Goal: Communication & Community: Share content

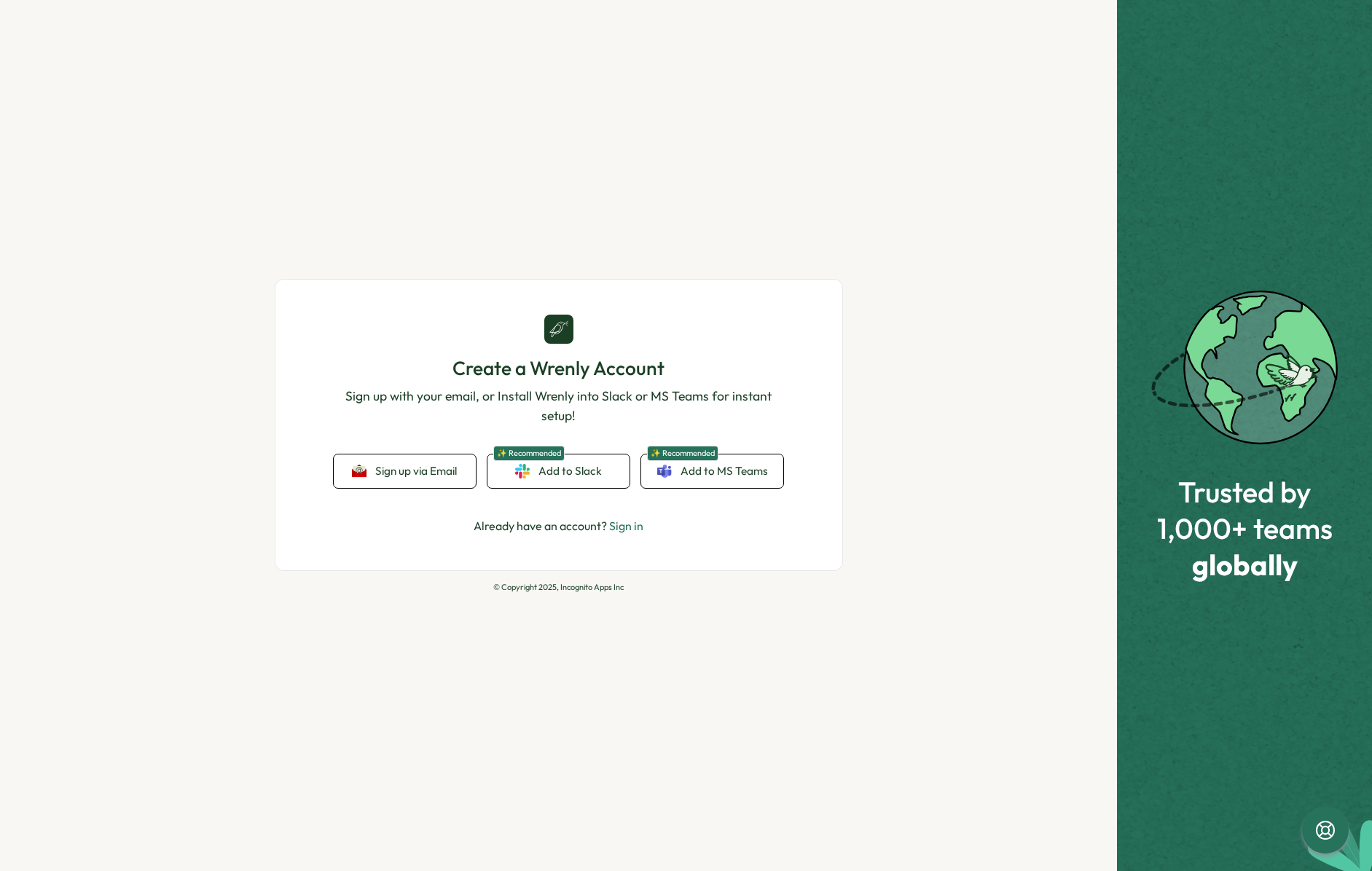
click at [627, 524] on link "Sign in" at bounding box center [626, 526] width 34 height 15
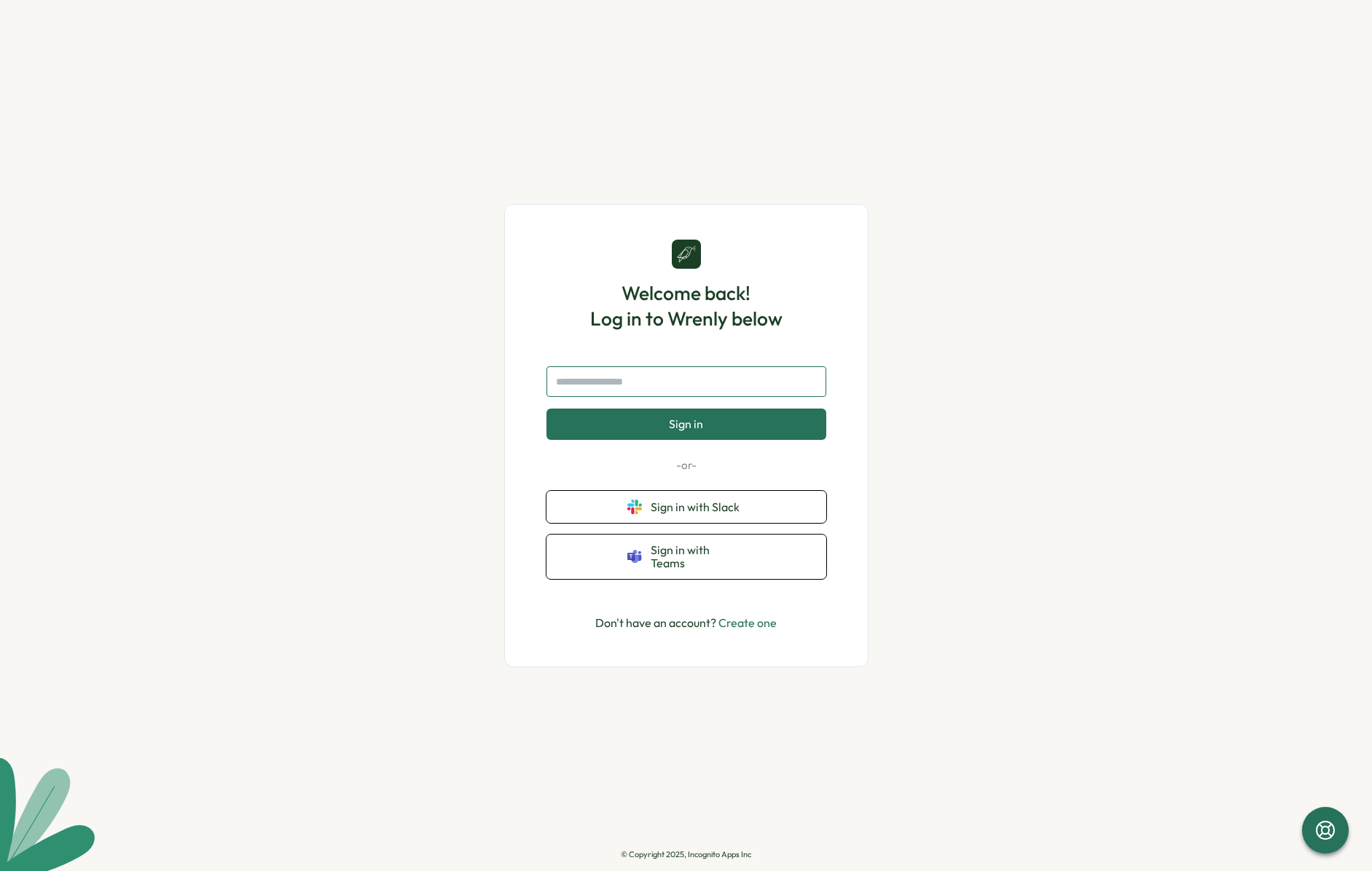
click at [602, 385] on input "text" at bounding box center [686, 381] width 280 height 31
click at [601, 386] on input "text" at bounding box center [686, 381] width 280 height 31
click at [602, 386] on input "text" at bounding box center [686, 381] width 280 height 31
click at [603, 387] on input "text" at bounding box center [686, 381] width 280 height 31
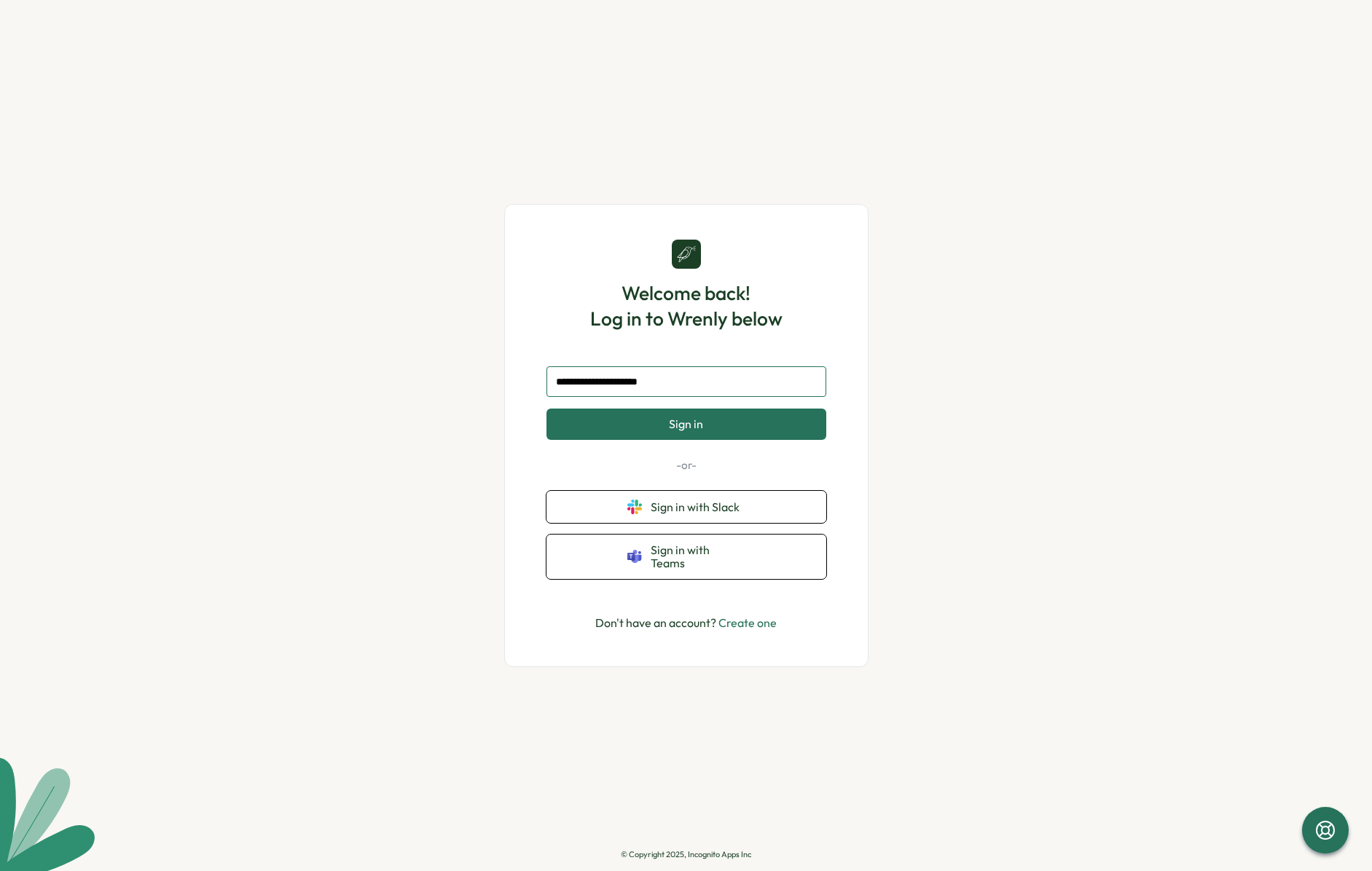
type input "**********"
click at [546, 408] on button "Sign in" at bounding box center [686, 424] width 280 height 31
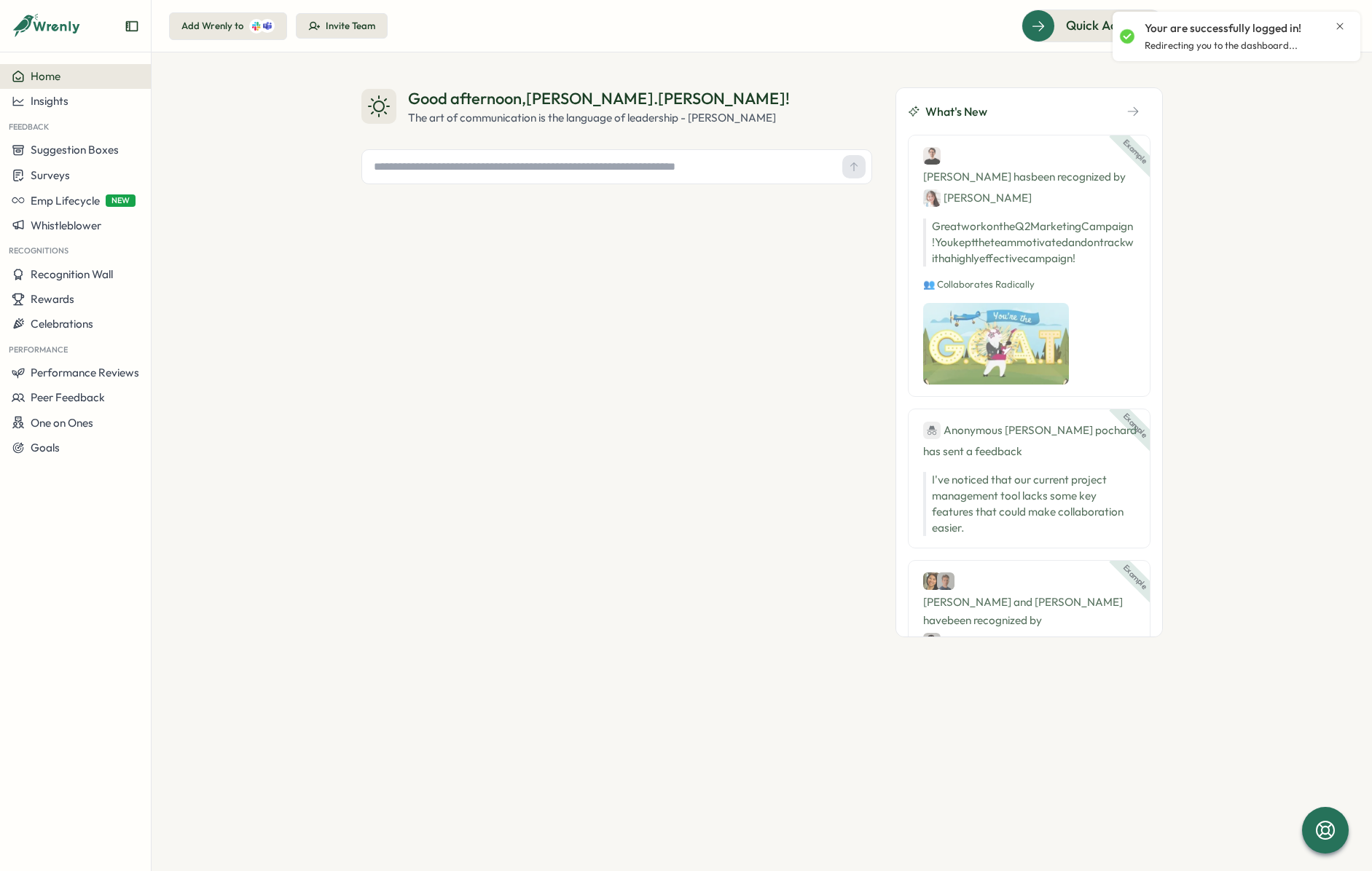
click at [1341, 25] on icon "Close notification" at bounding box center [1339, 26] width 11 height 11
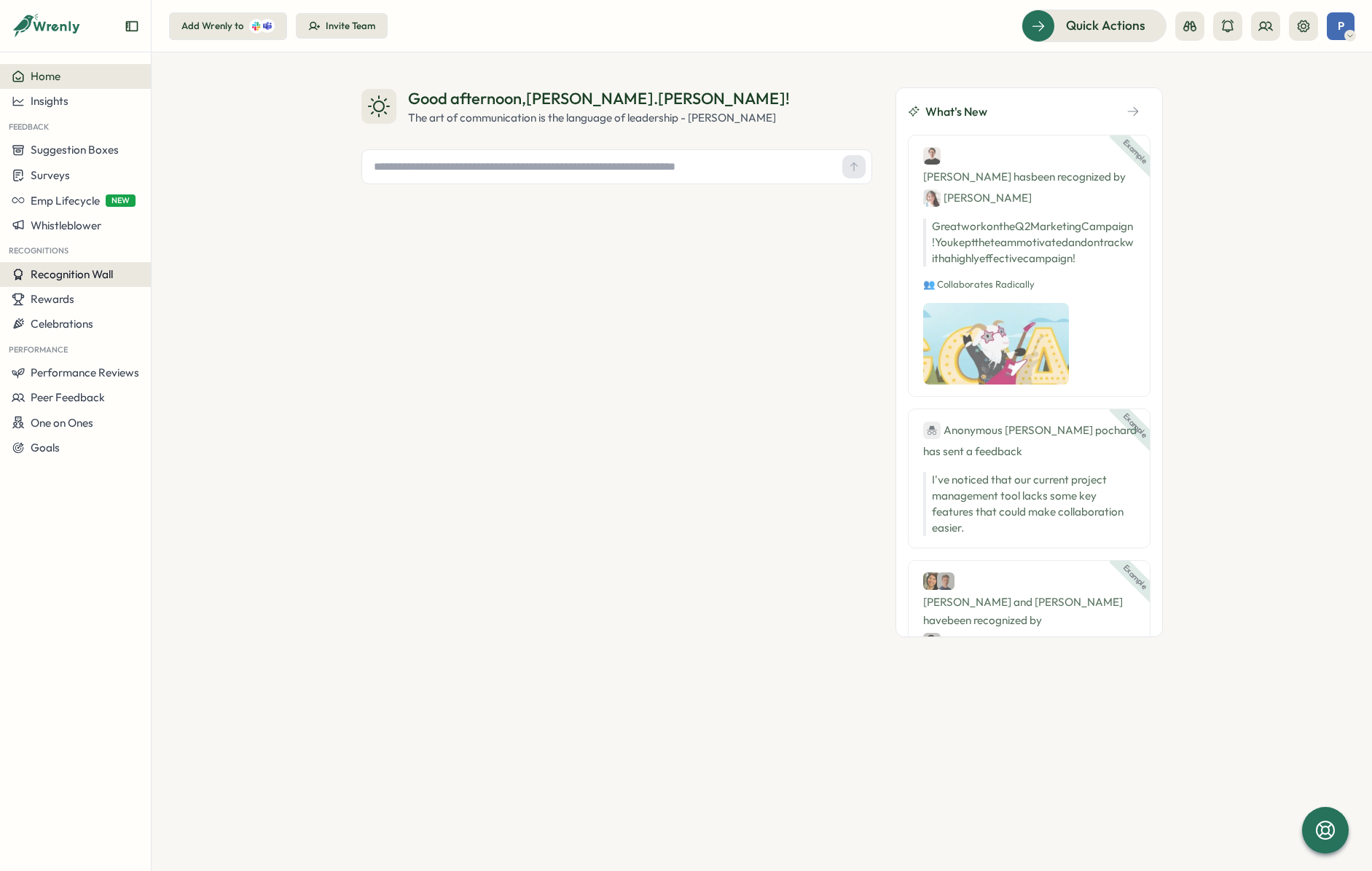
click at [73, 273] on span "Recognition Wall" at bounding box center [71, 274] width 82 height 14
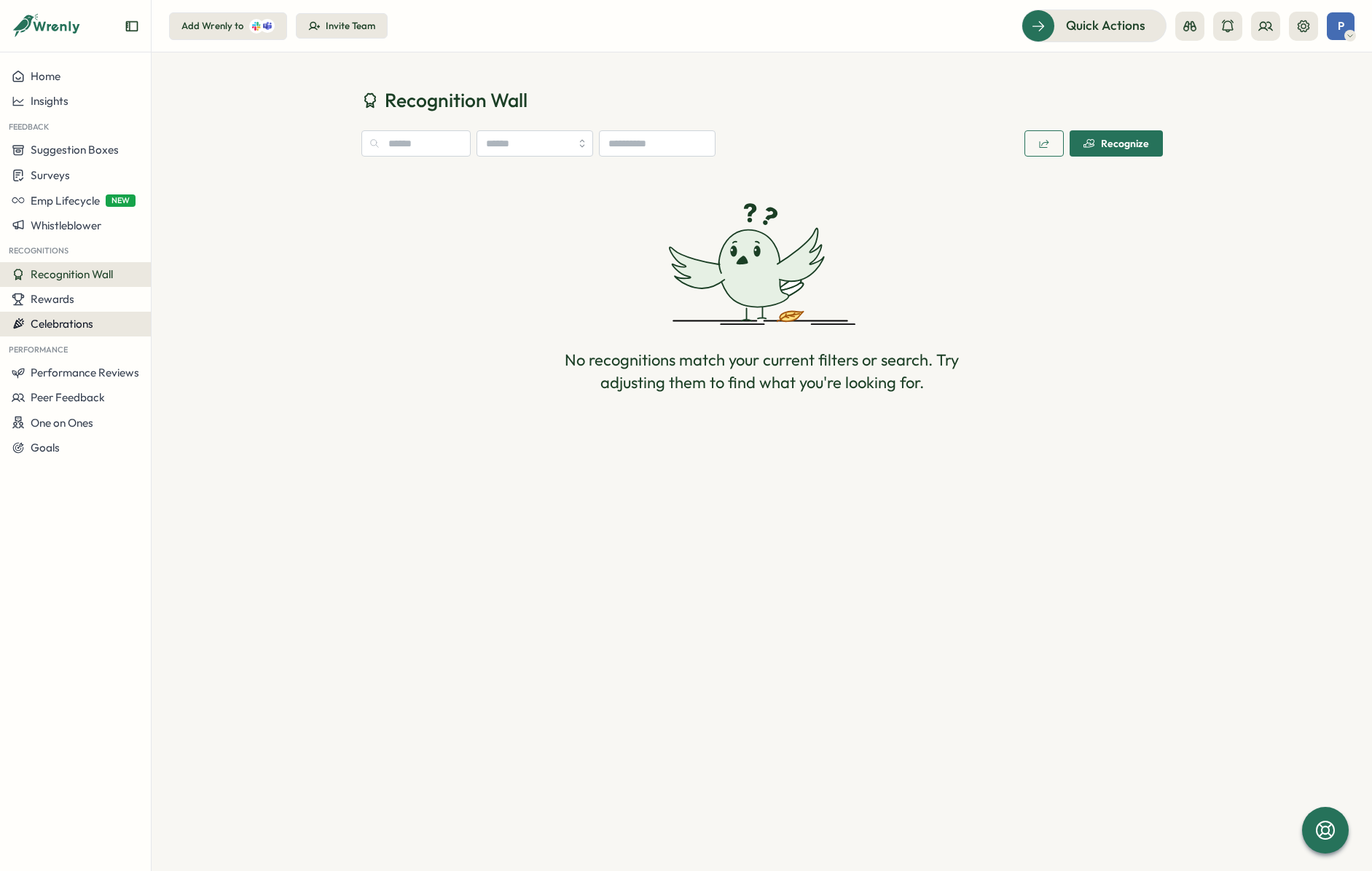
click at [75, 326] on span "Celebrations" at bounding box center [62, 324] width 63 height 14
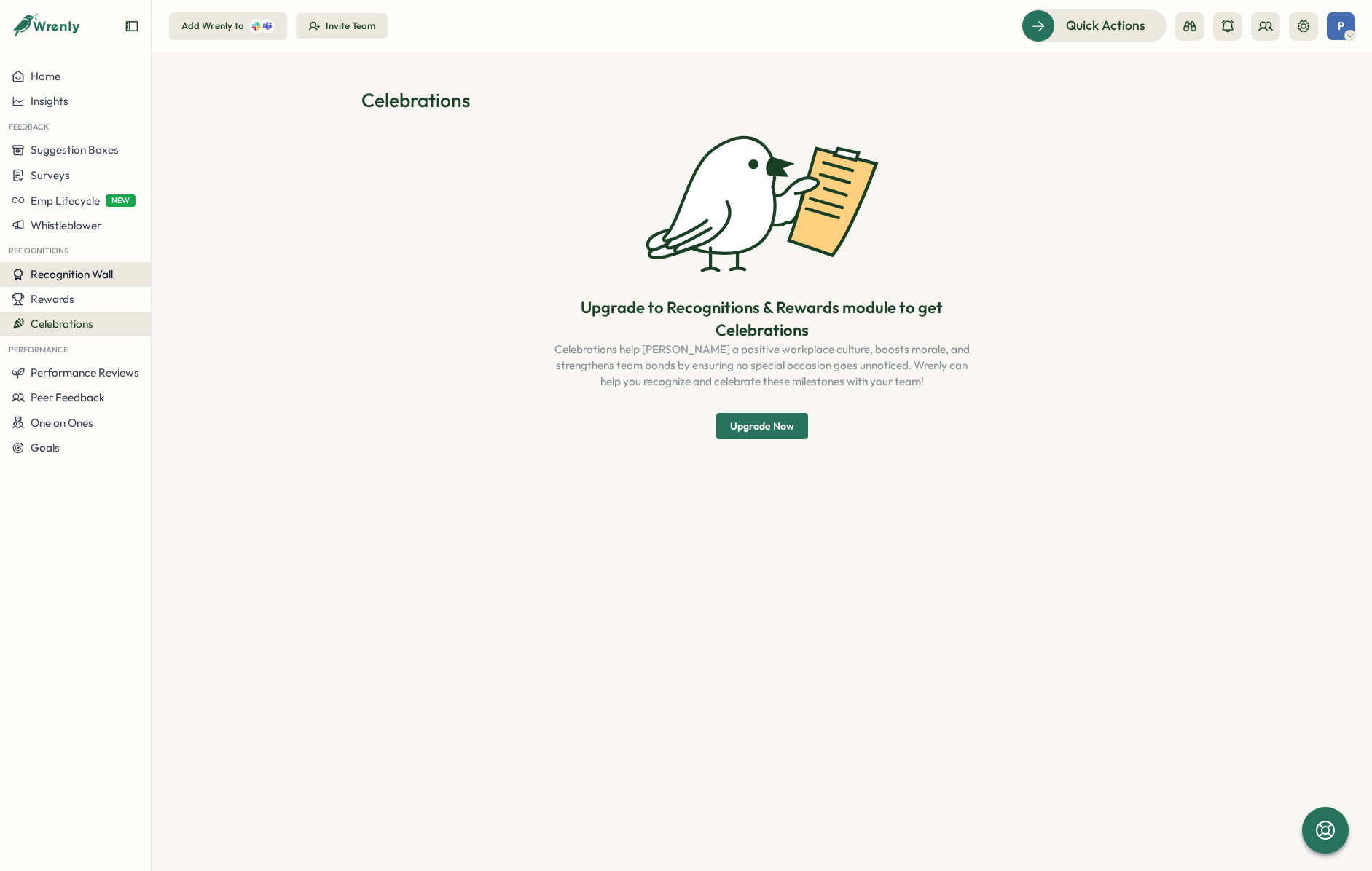
click at [81, 277] on span "Recognition Wall" at bounding box center [71, 274] width 82 height 14
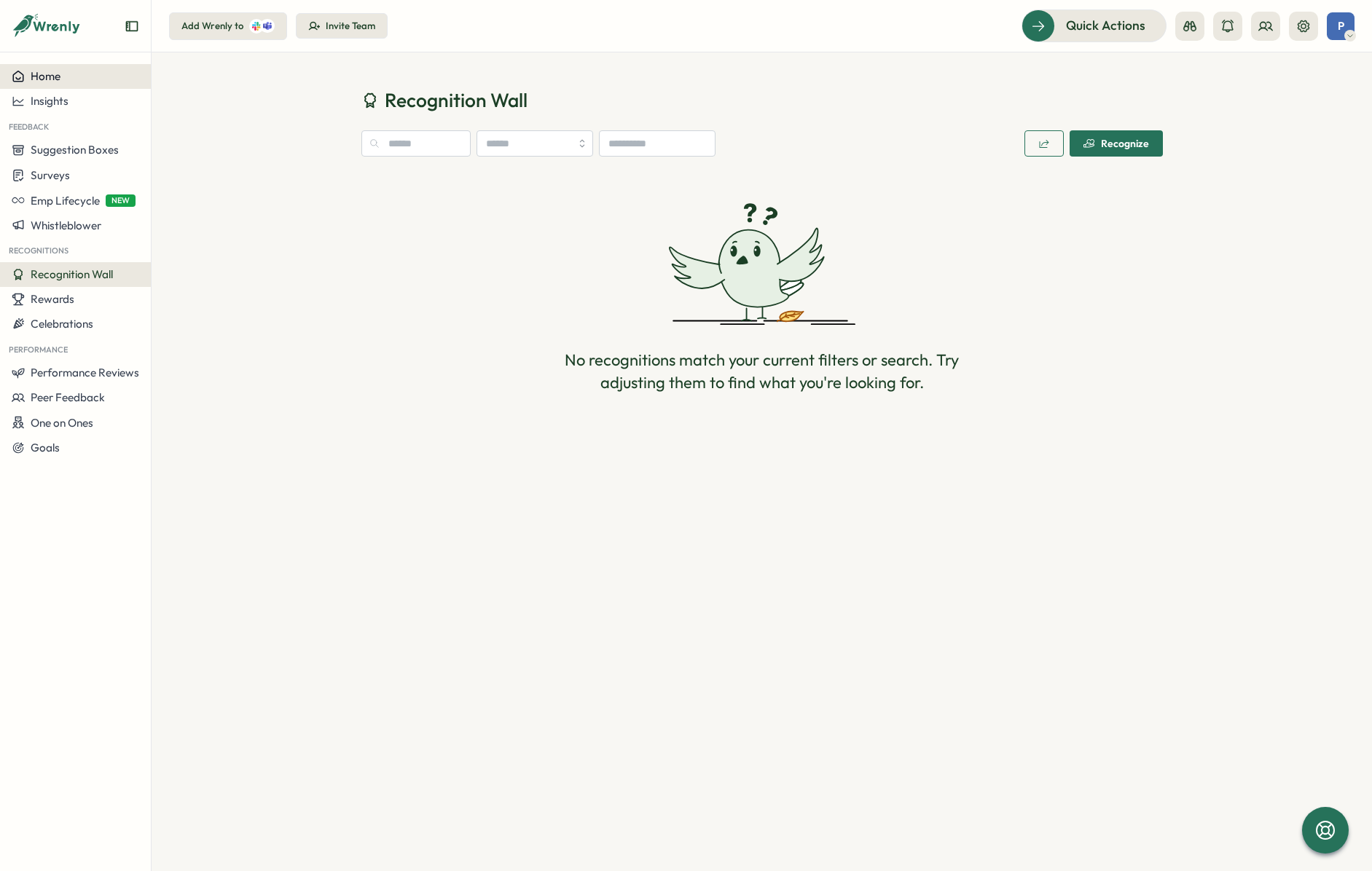
click at [83, 74] on div "Home" at bounding box center [75, 76] width 127 height 13
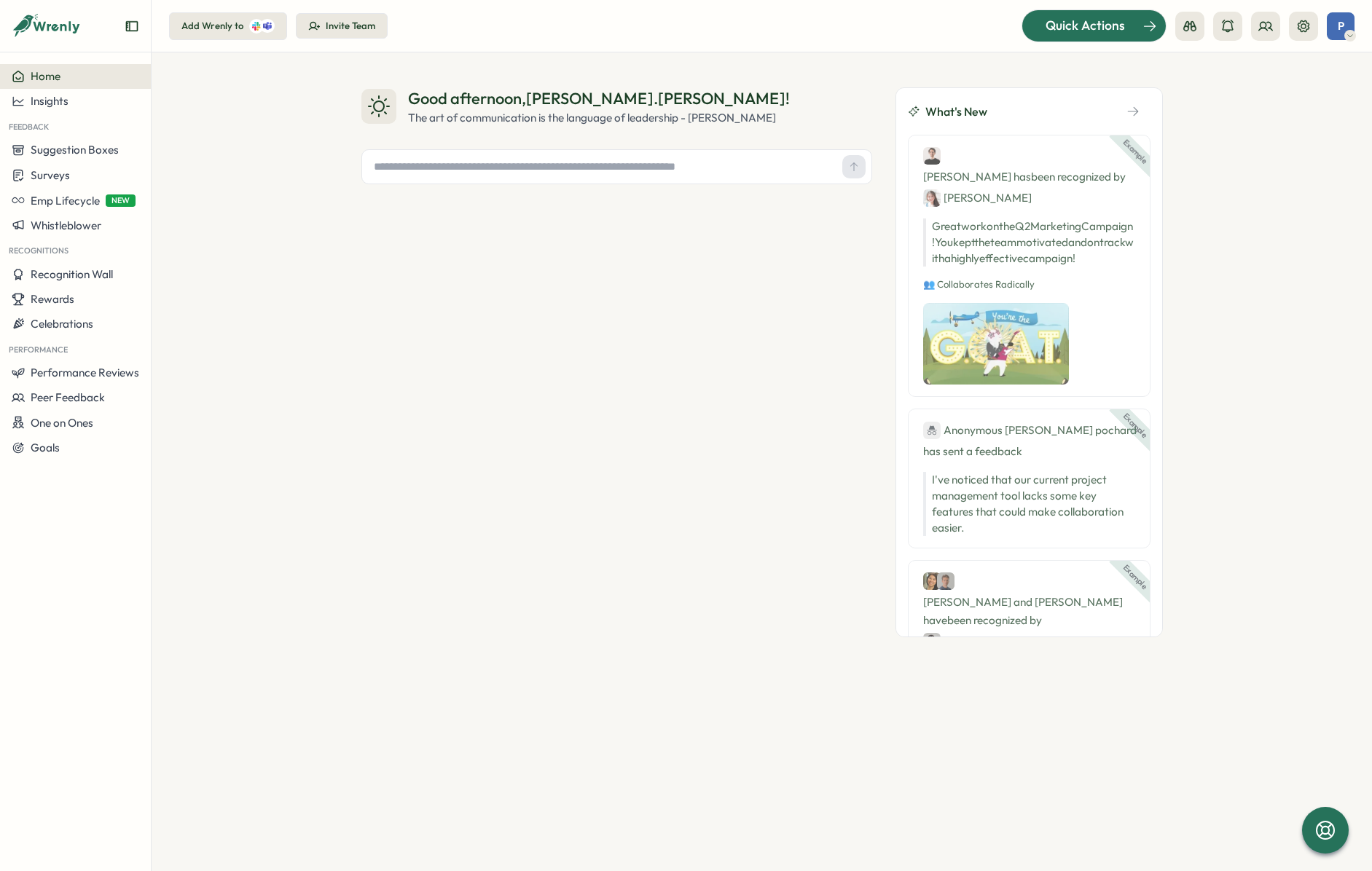
click at [1150, 29] on div "Quick Actions" at bounding box center [1085, 25] width 132 height 19
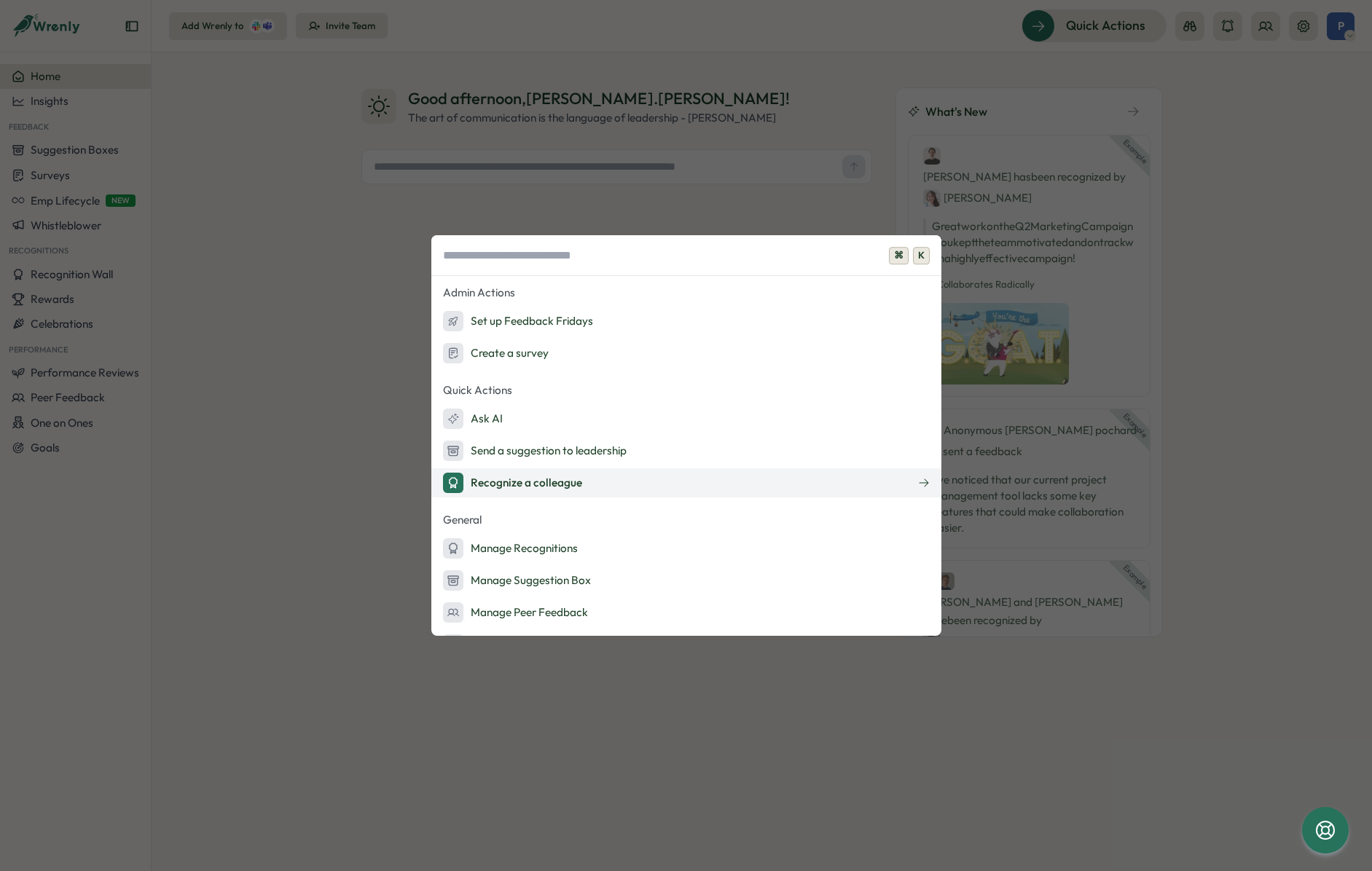
click at [693, 476] on button "Recognize a colleague" at bounding box center [686, 483] width 510 height 29
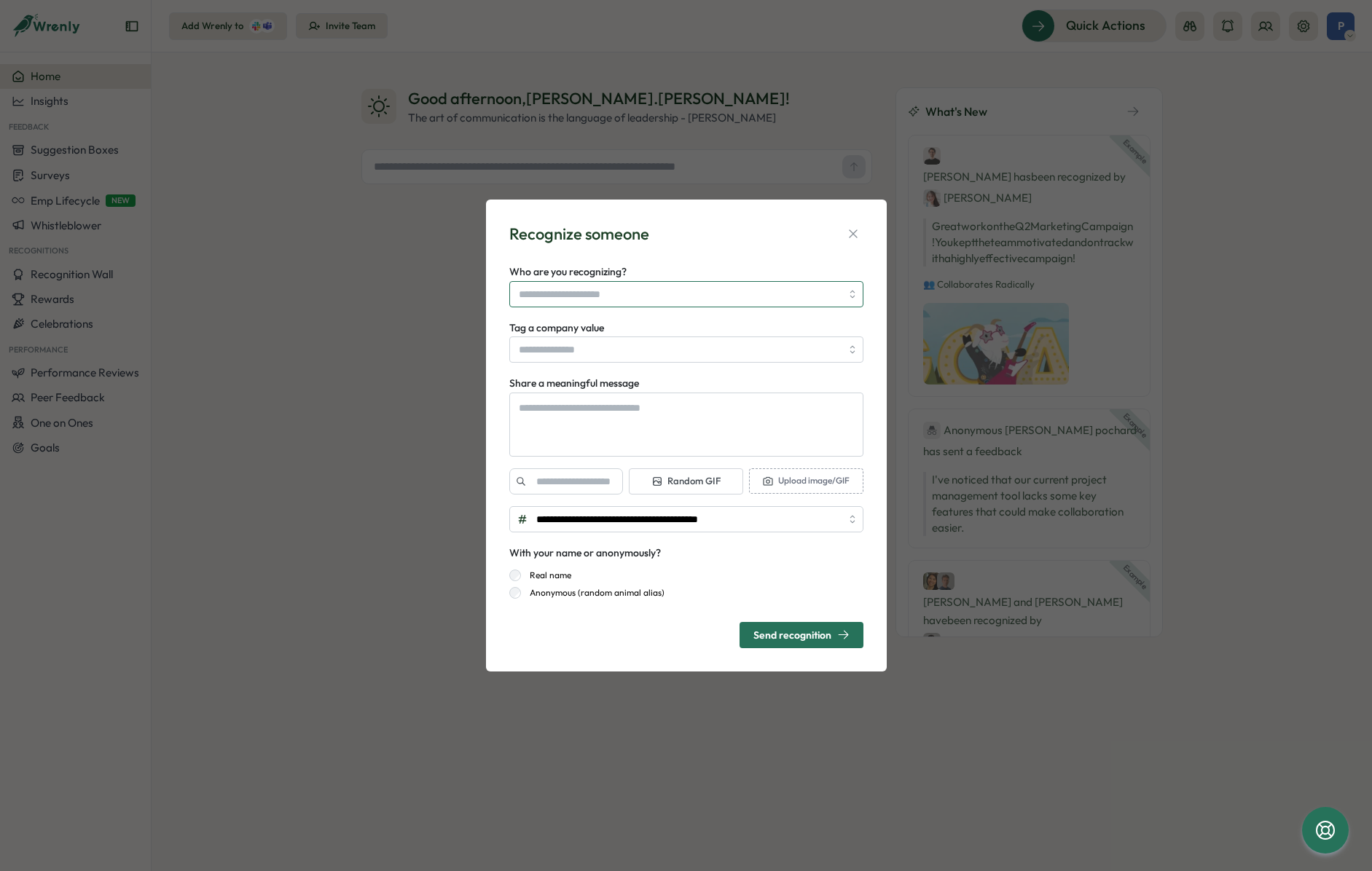
type textarea "*"
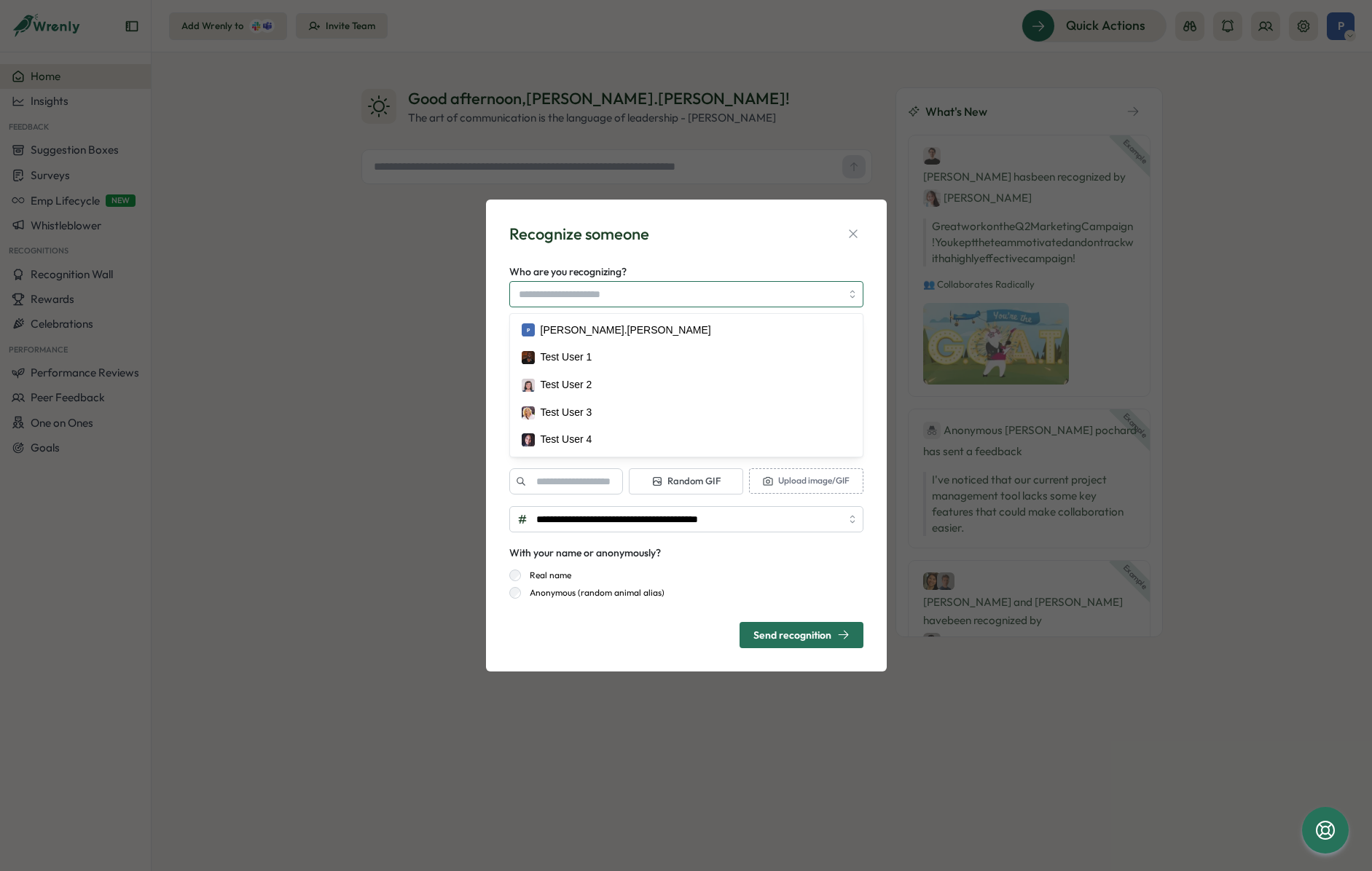
click at [626, 296] on input "Who are you recognizing?" at bounding box center [679, 294] width 322 height 25
click at [716, 270] on div "Who are you recognizing? P paul.kukreja Test User 1 Test User 2 Test User 3 Tes…" at bounding box center [686, 285] width 354 height 44
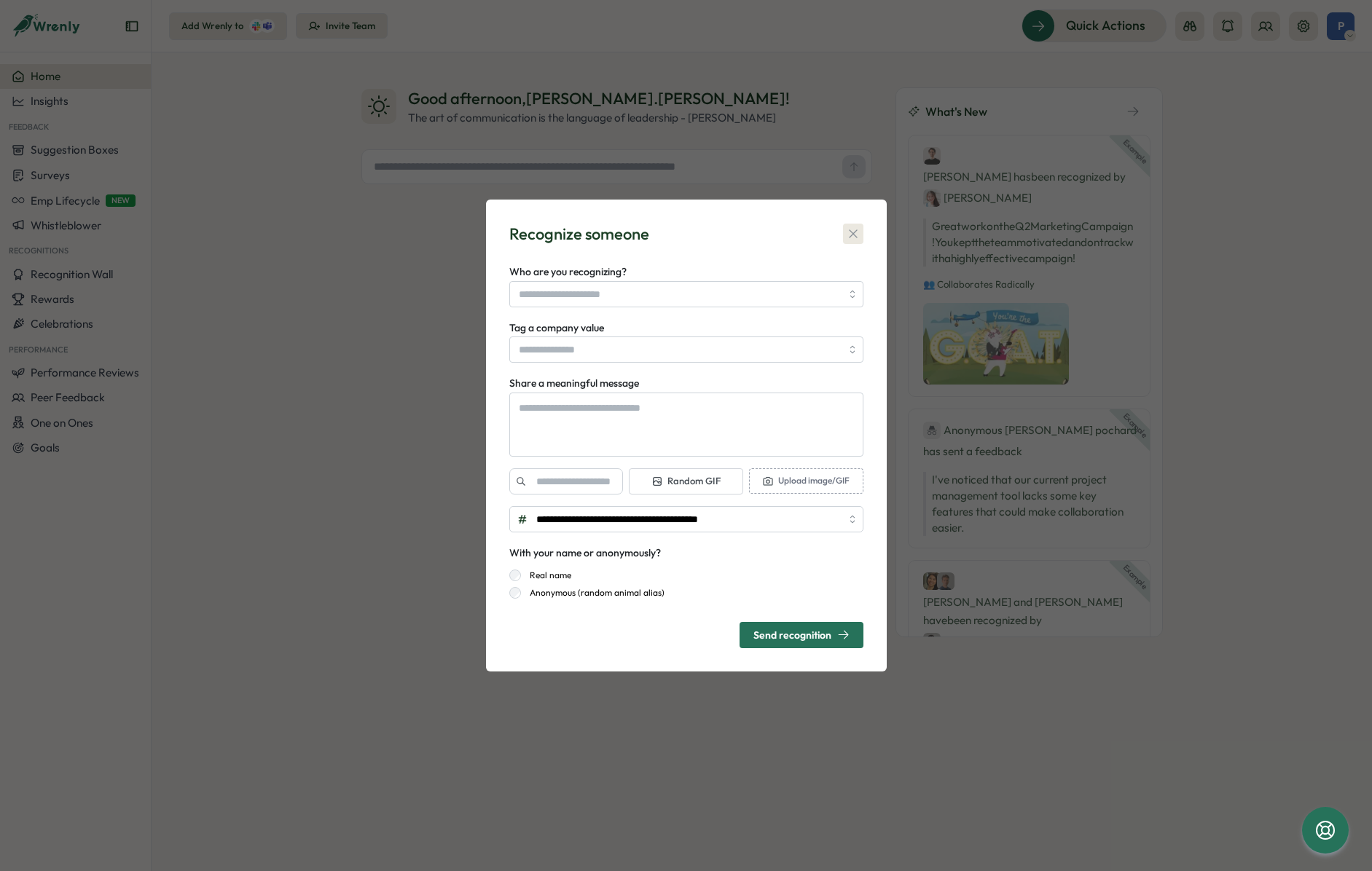
click at [861, 234] on button "button" at bounding box center [853, 234] width 21 height 21
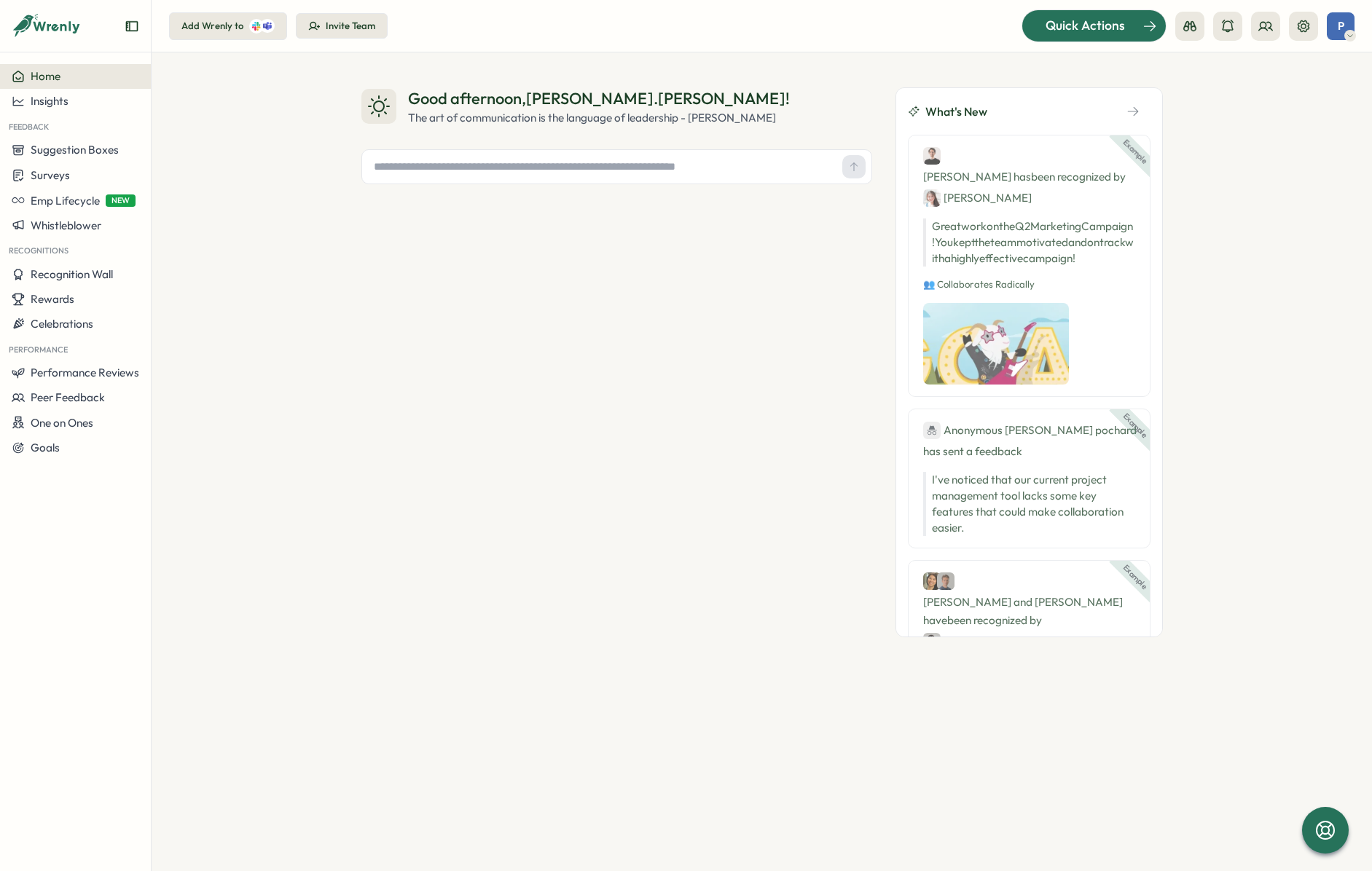
click at [1062, 29] on span "Quick Actions" at bounding box center [1085, 25] width 80 height 19
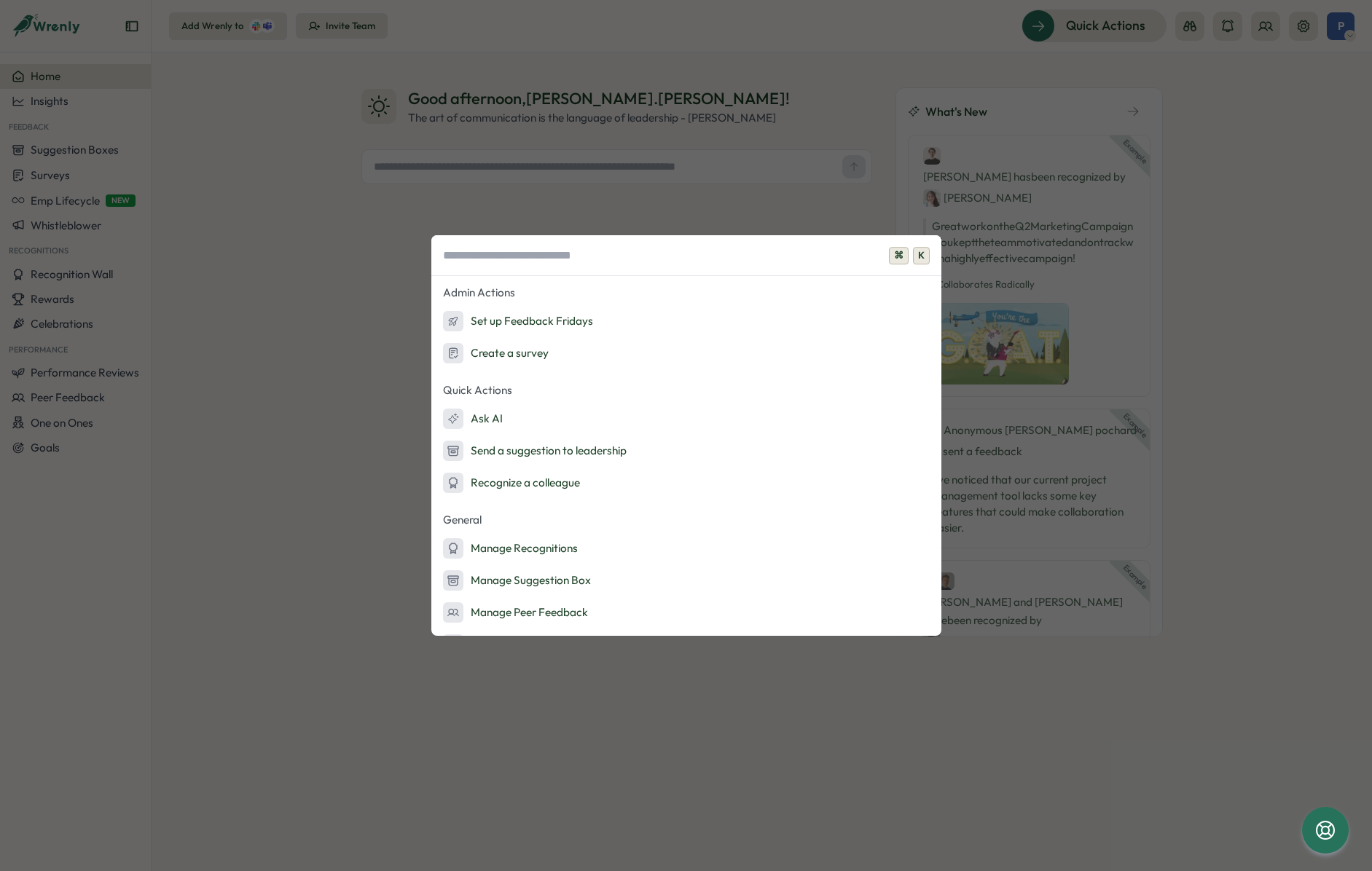
click at [357, 302] on div "⌘ K Admin Actions Set up Feedback Fridays Create a survey Quick Actions Ask AI …" at bounding box center [686, 435] width 1372 height 871
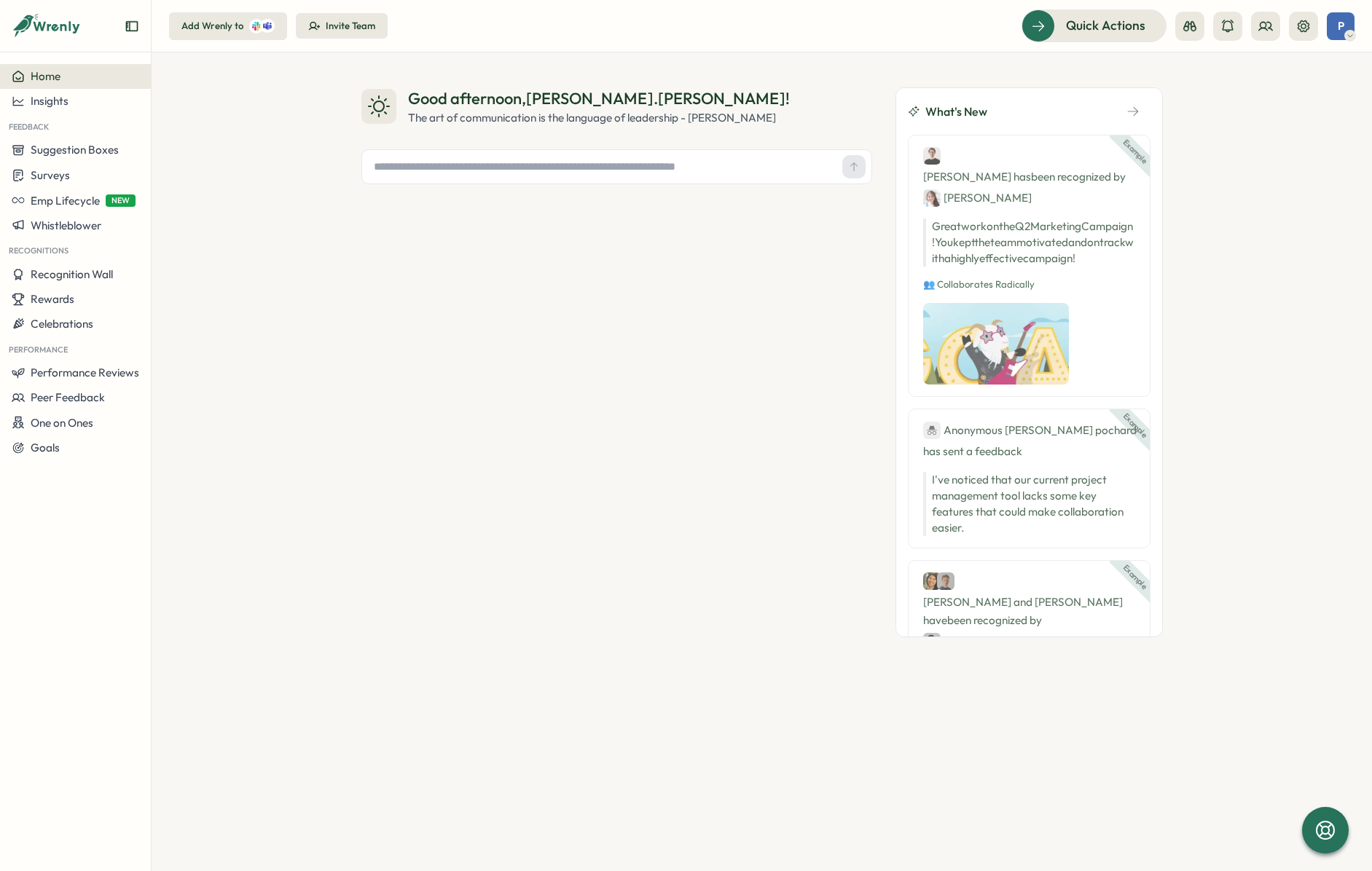
click at [37, 74] on span "Home" at bounding box center [45, 76] width 30 height 14
click at [1187, 25] on icon at bounding box center [1189, 26] width 15 height 15
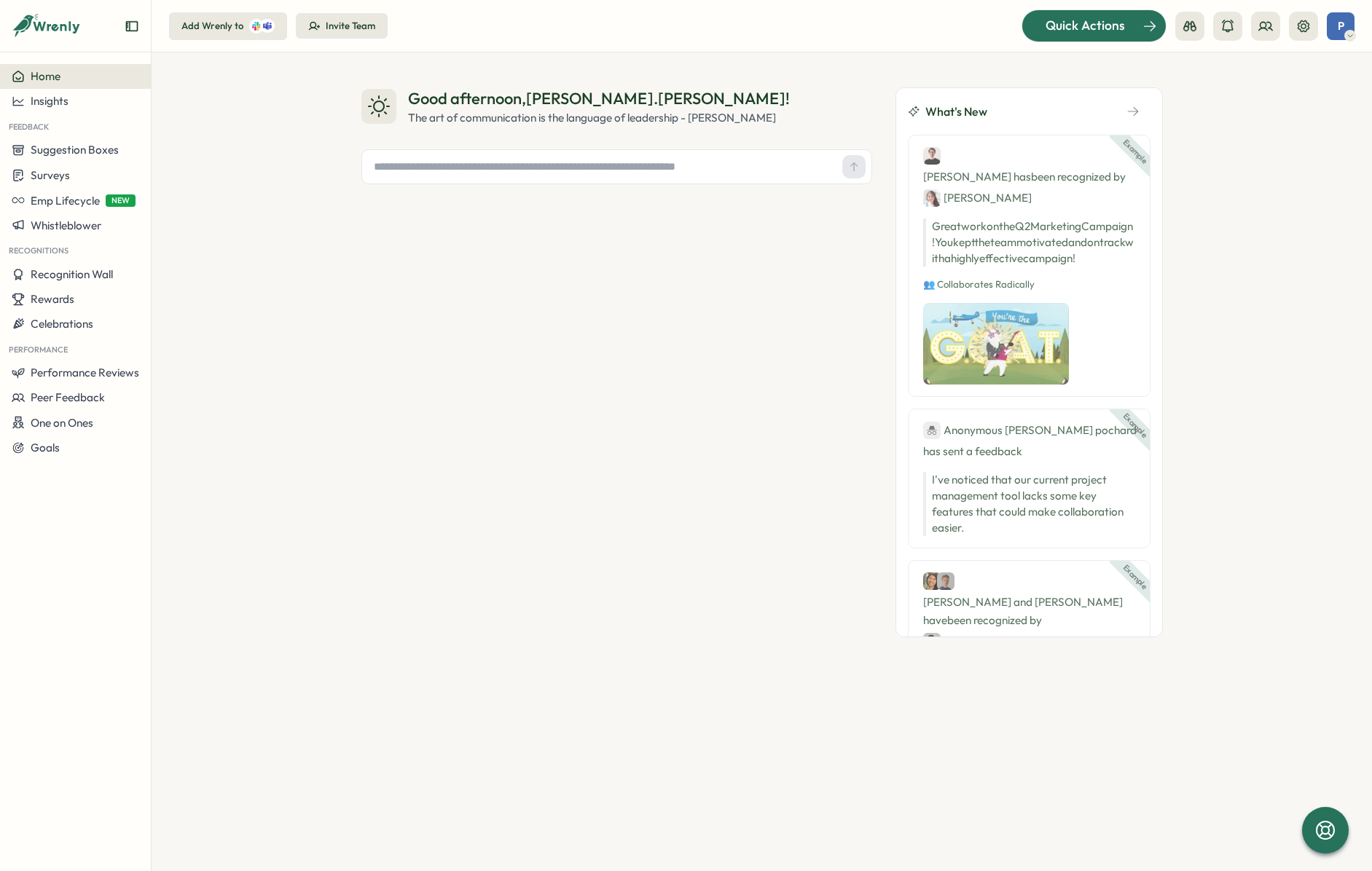
click at [1065, 23] on span "Quick Actions" at bounding box center [1085, 25] width 80 height 19
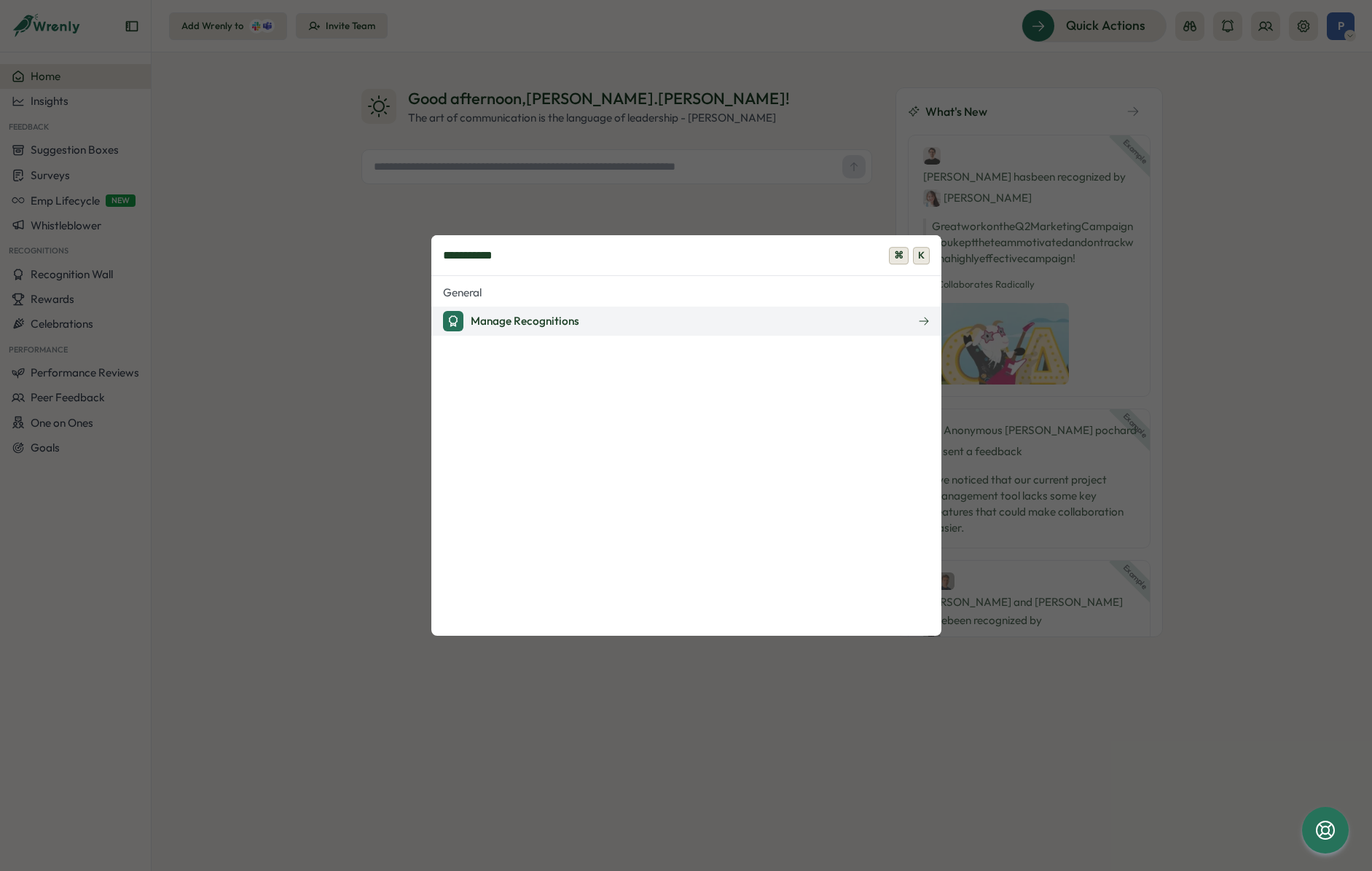
type input "**********"
click at [517, 318] on div "Manage Recognitions" at bounding box center [511, 321] width 136 height 21
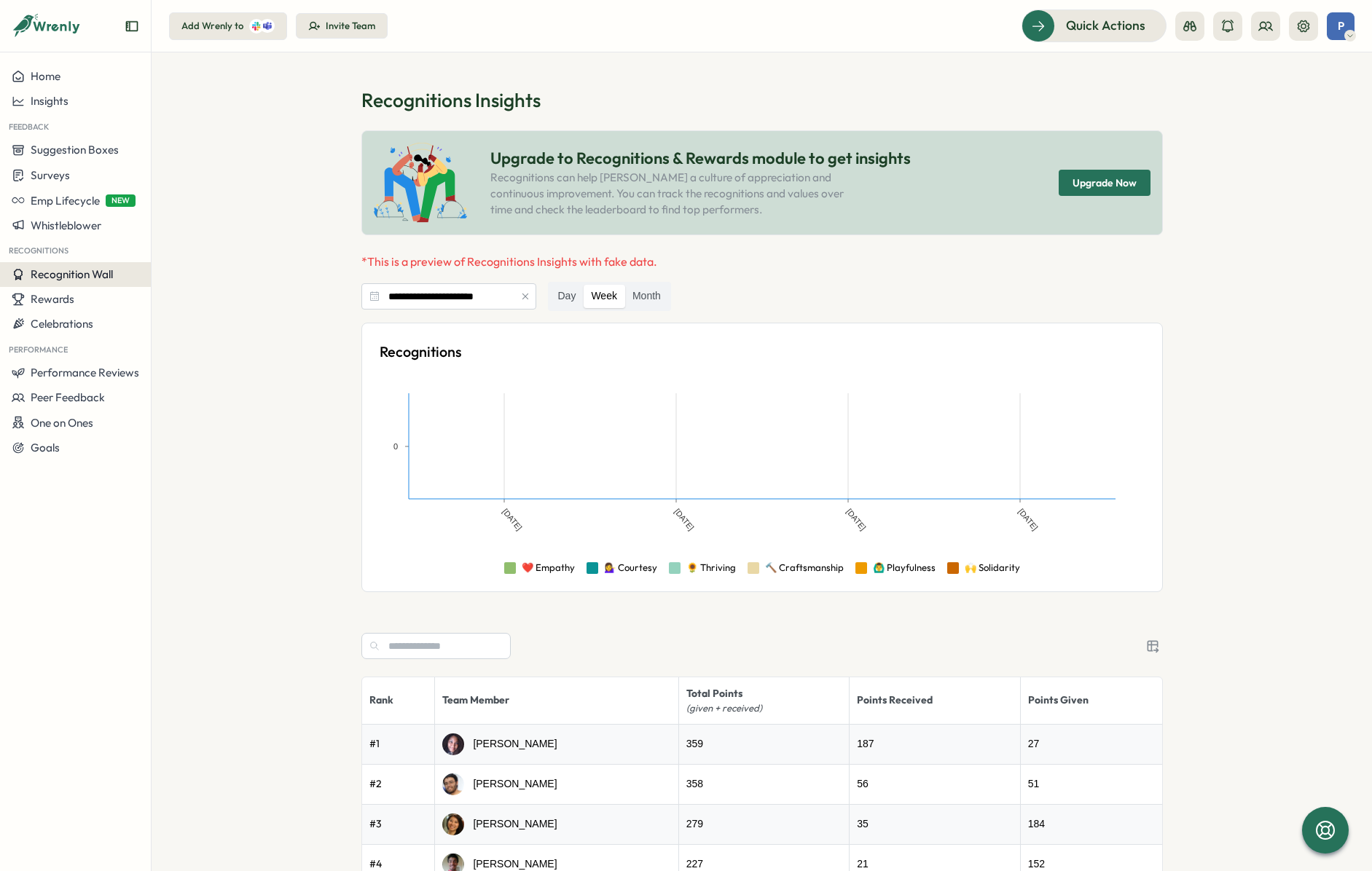
click at [77, 274] on span "Recognition Wall" at bounding box center [71, 274] width 82 height 14
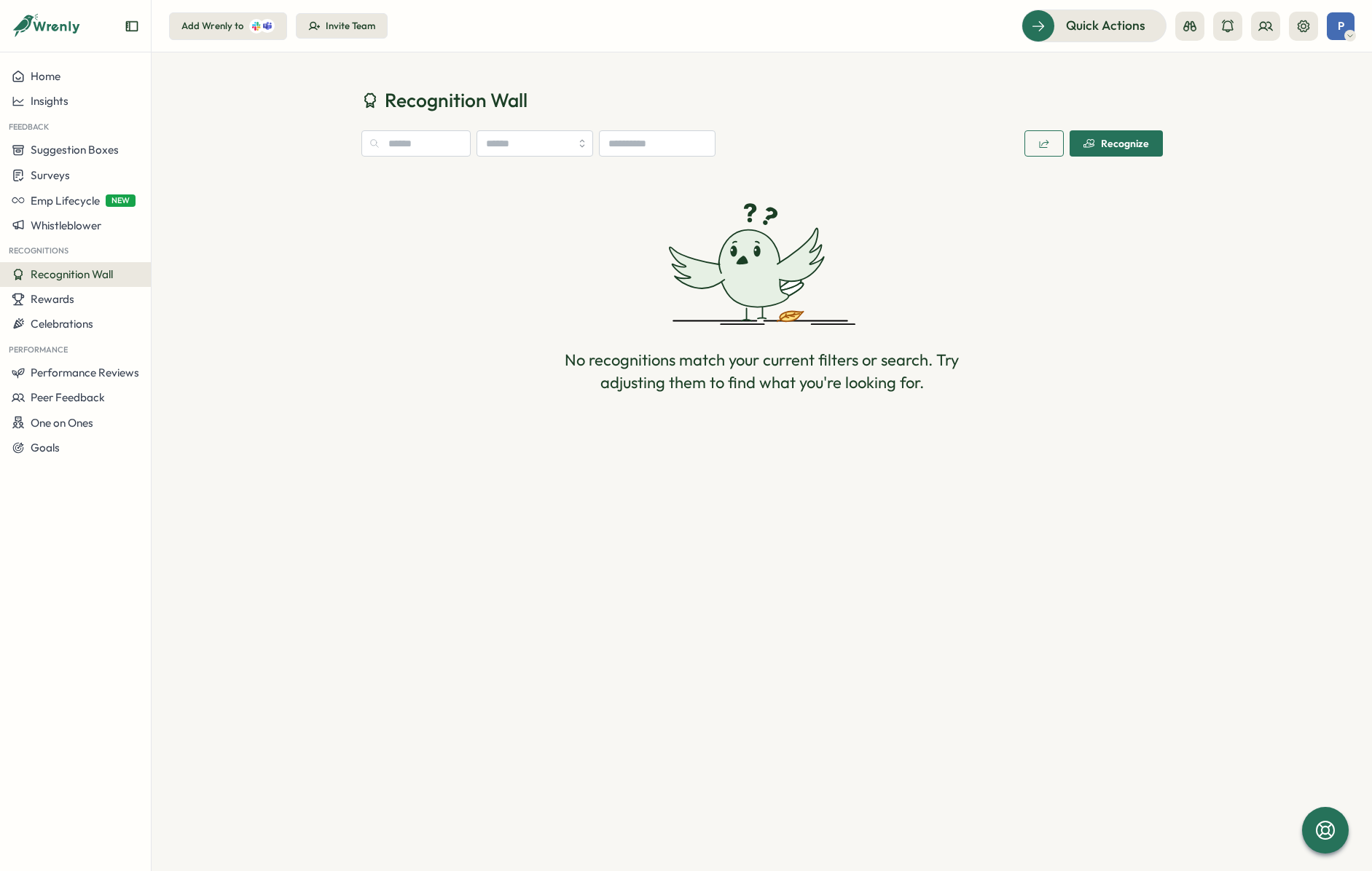
click at [1105, 141] on div "Recognize" at bounding box center [1116, 143] width 66 height 11
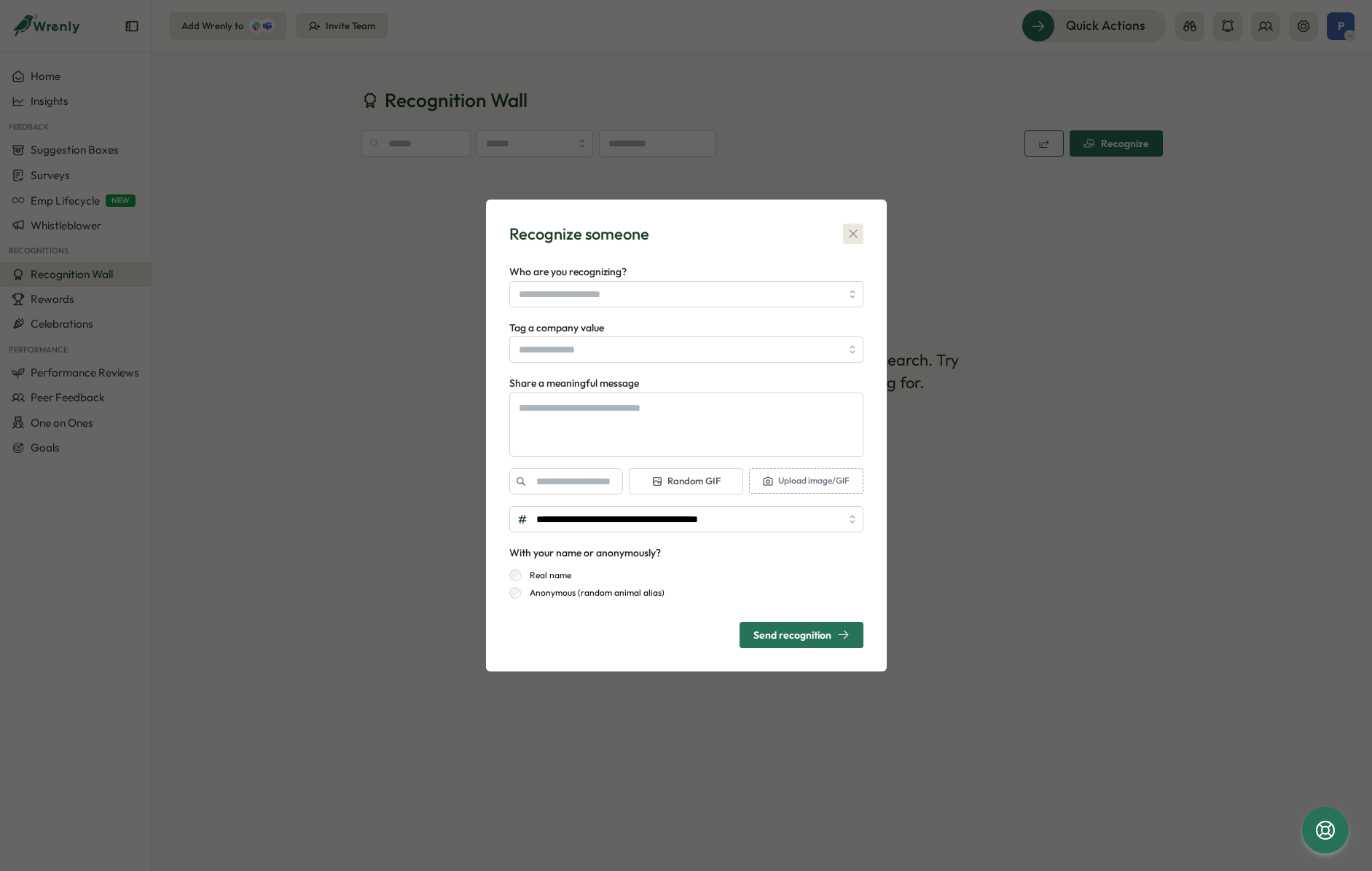
click at [853, 230] on icon "button" at bounding box center [853, 234] width 15 height 15
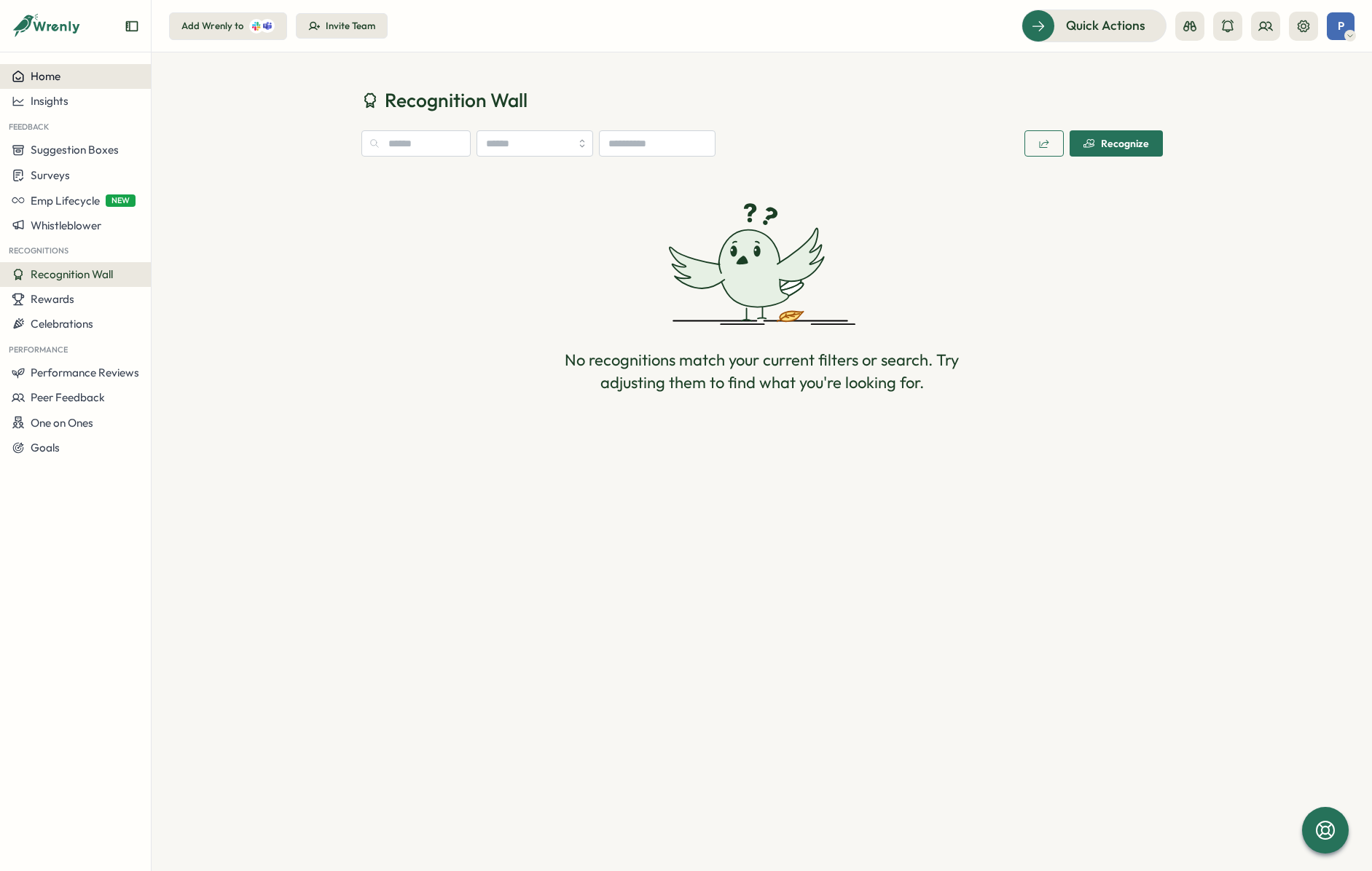
click at [58, 75] on span "Home" at bounding box center [45, 76] width 30 height 14
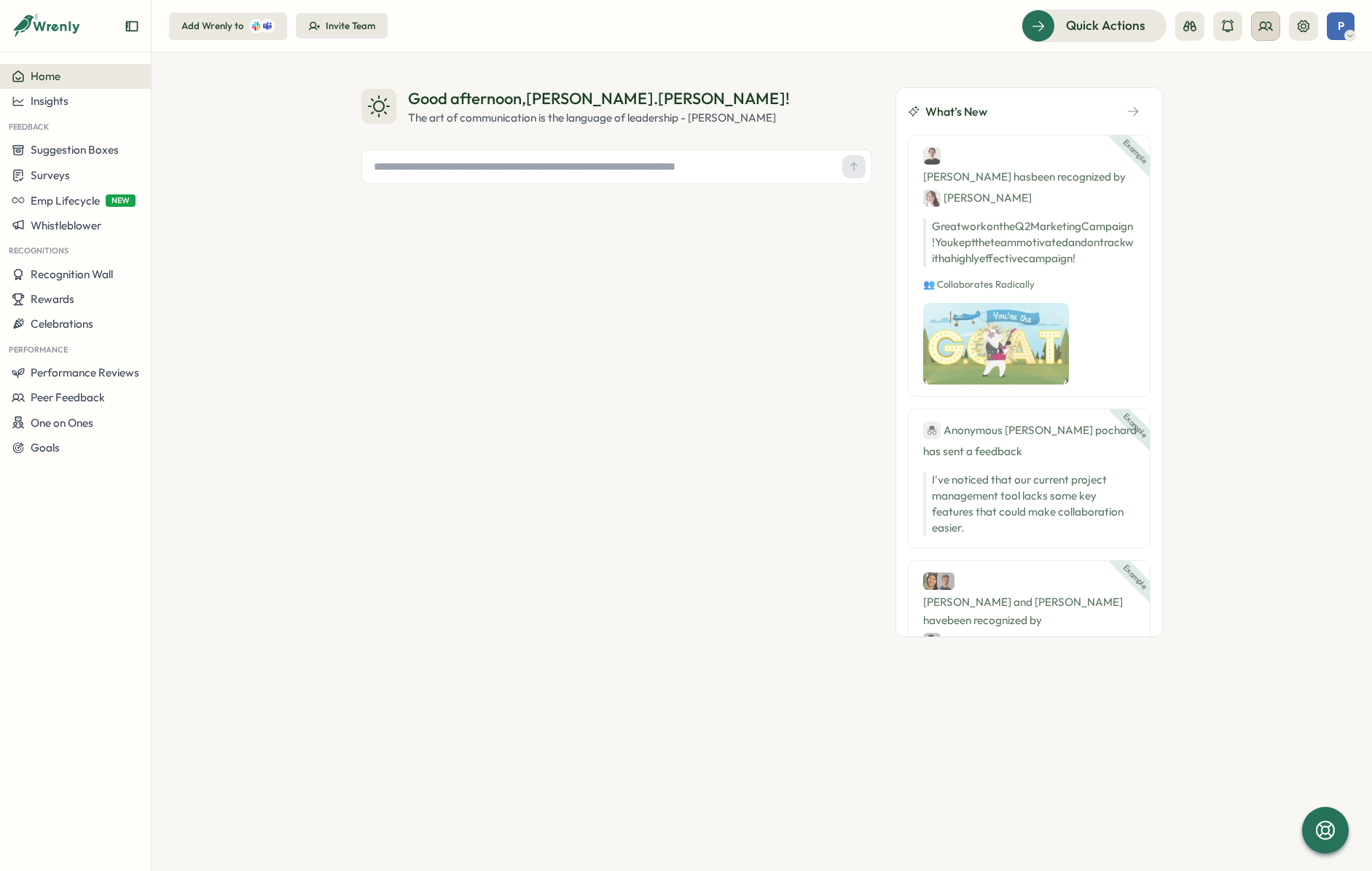
click at [1262, 28] on icon at bounding box center [1265, 26] width 13 height 8
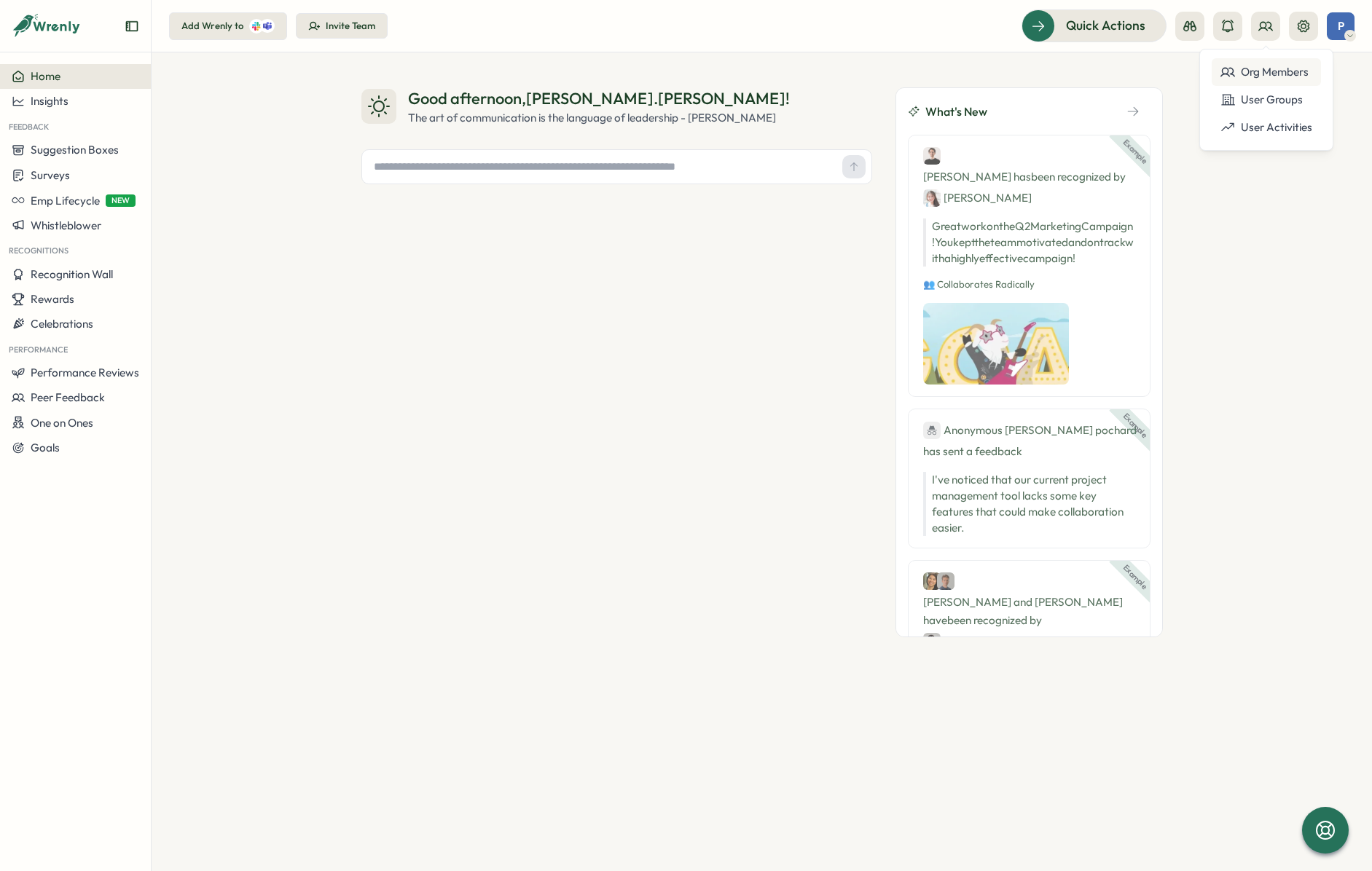
click at [1264, 67] on div "Org Members" at bounding box center [1266, 72] width 92 height 16
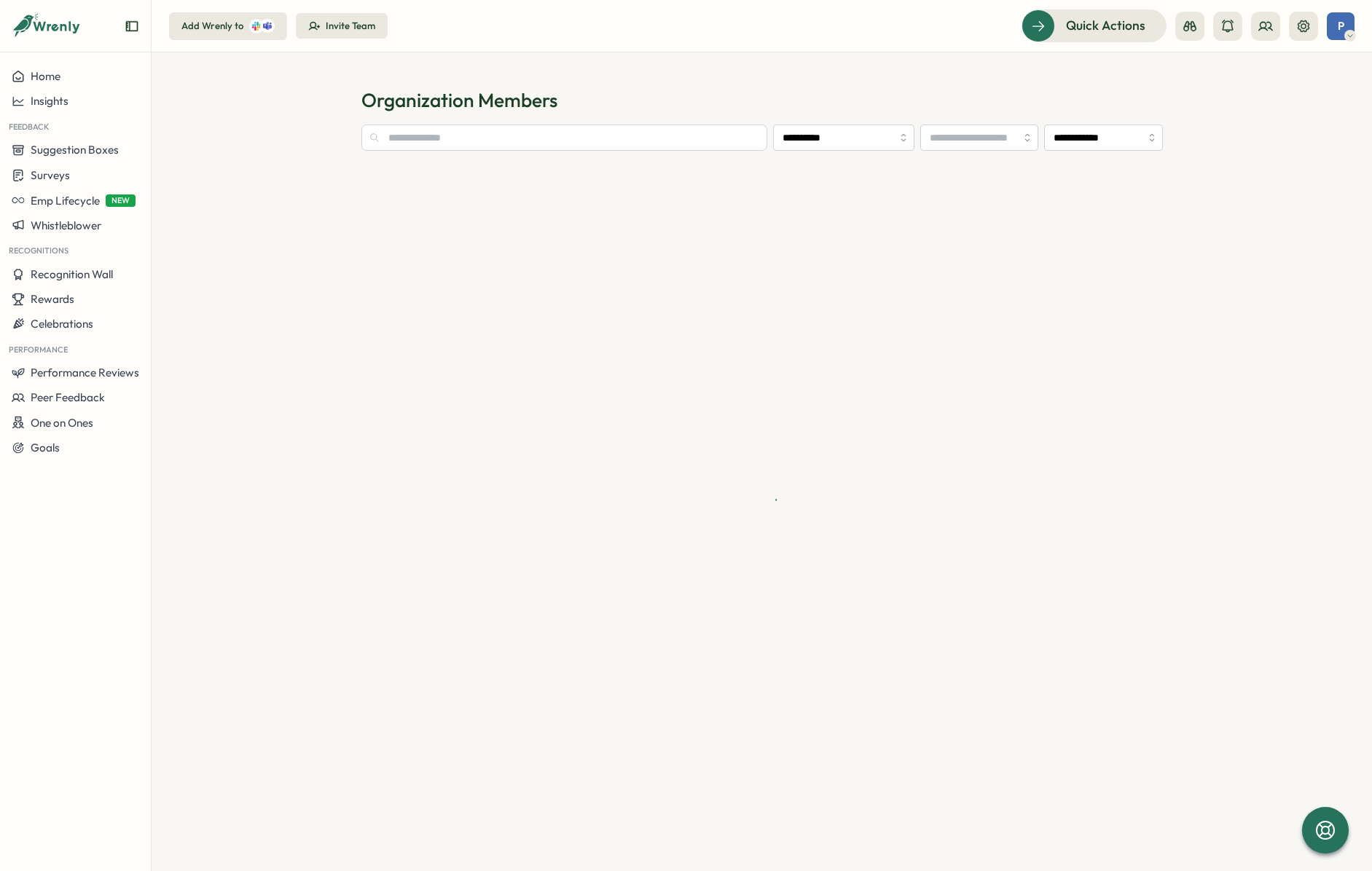
type input "**********"
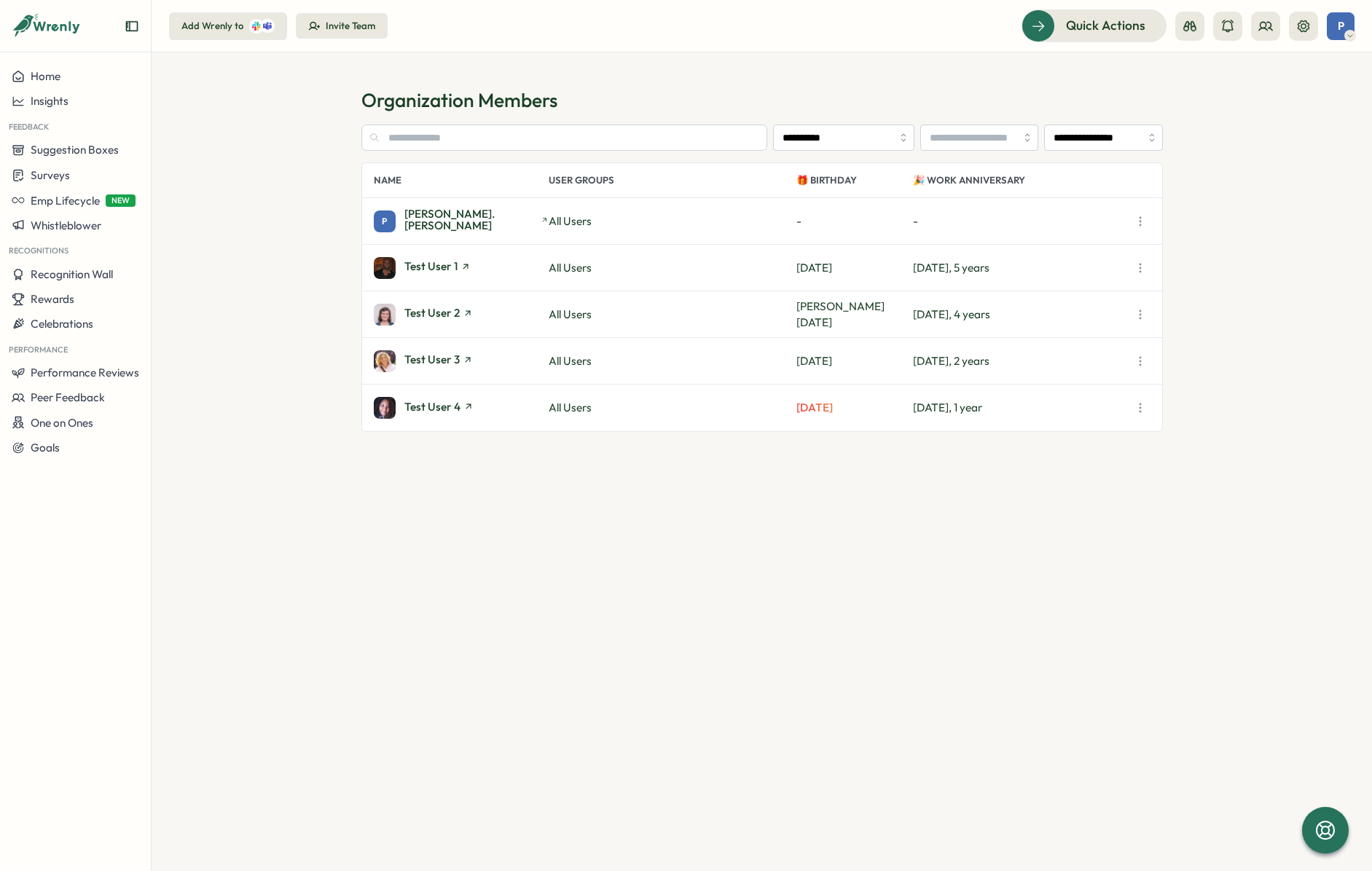
click at [1344, 29] on div "P" at bounding box center [1341, 26] width 28 height 28
click at [1313, 98] on div "My Activity" at bounding box center [1316, 99] width 72 height 16
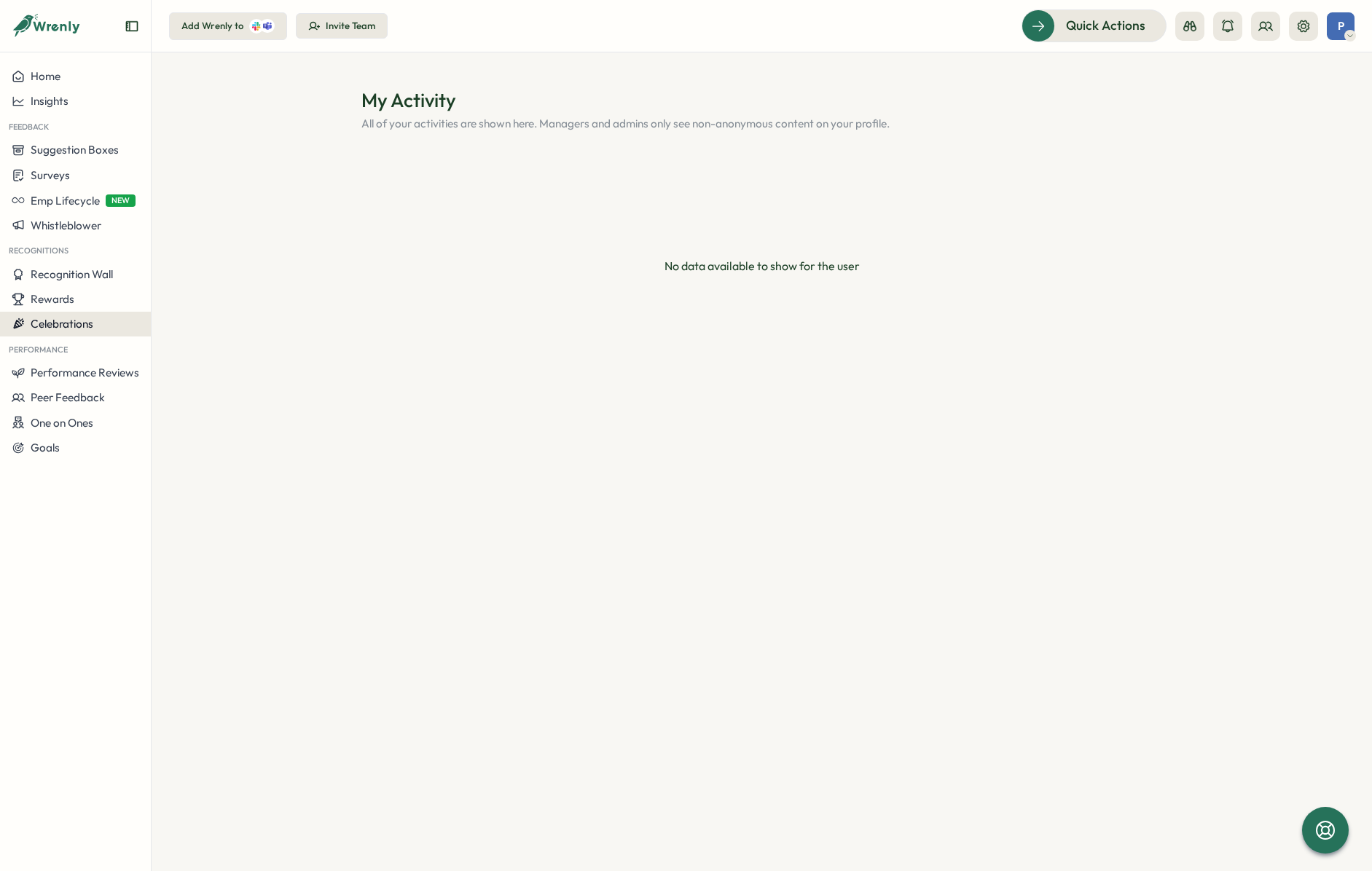
click at [51, 323] on span "Celebrations" at bounding box center [62, 324] width 63 height 14
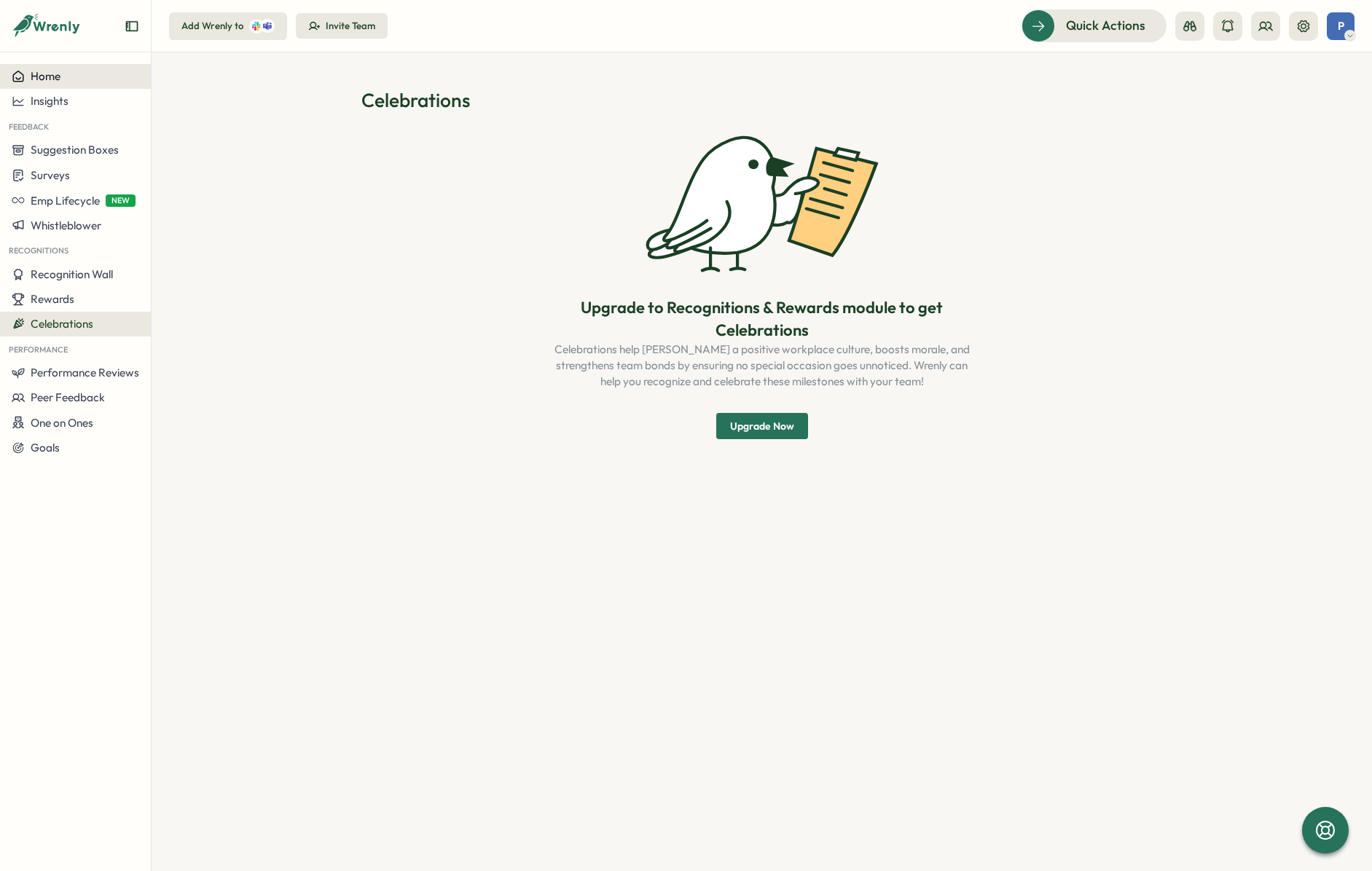
click at [54, 76] on span "Home" at bounding box center [45, 76] width 30 height 14
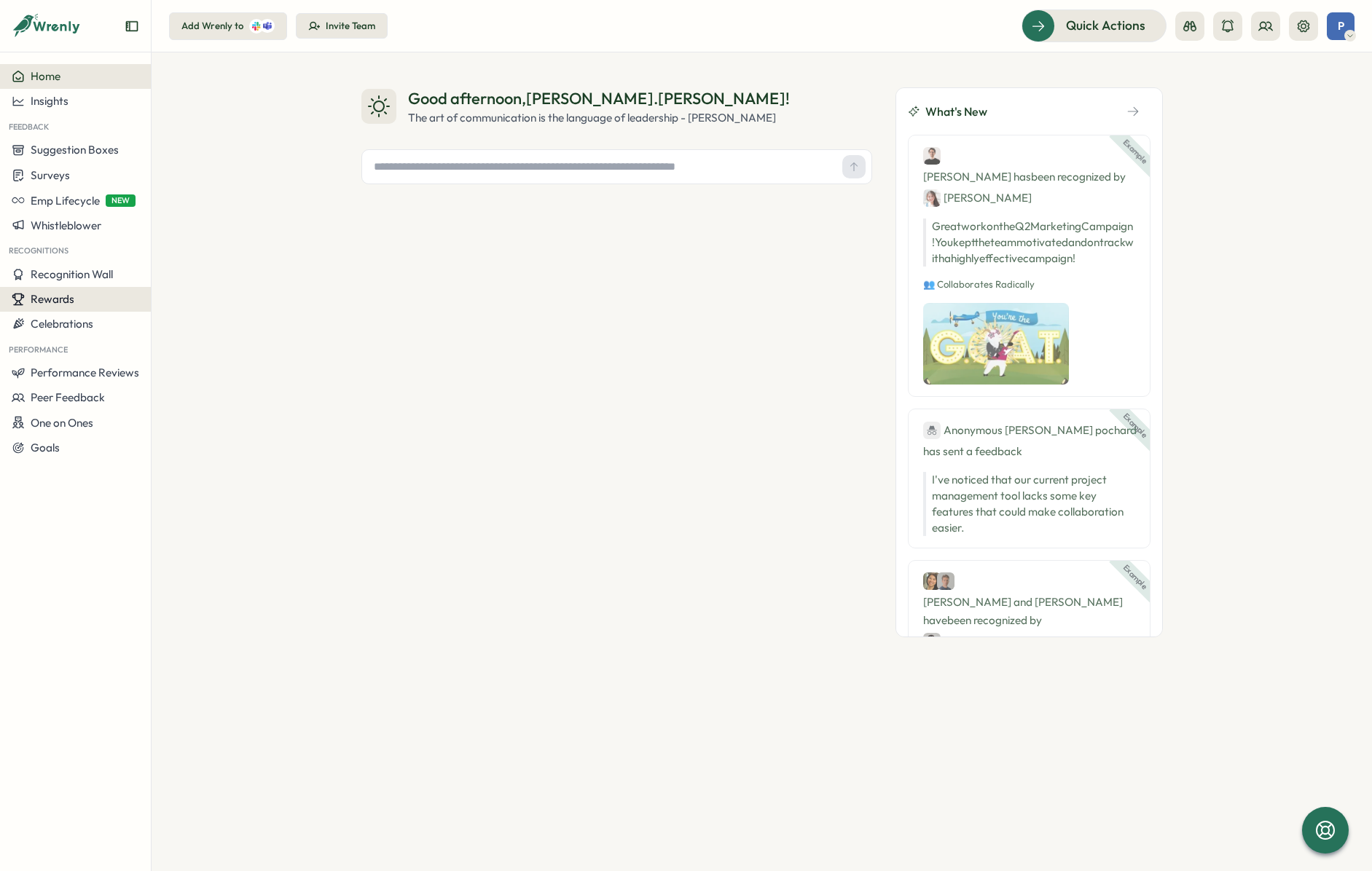
click at [61, 302] on span "Rewards" at bounding box center [52, 299] width 44 height 14
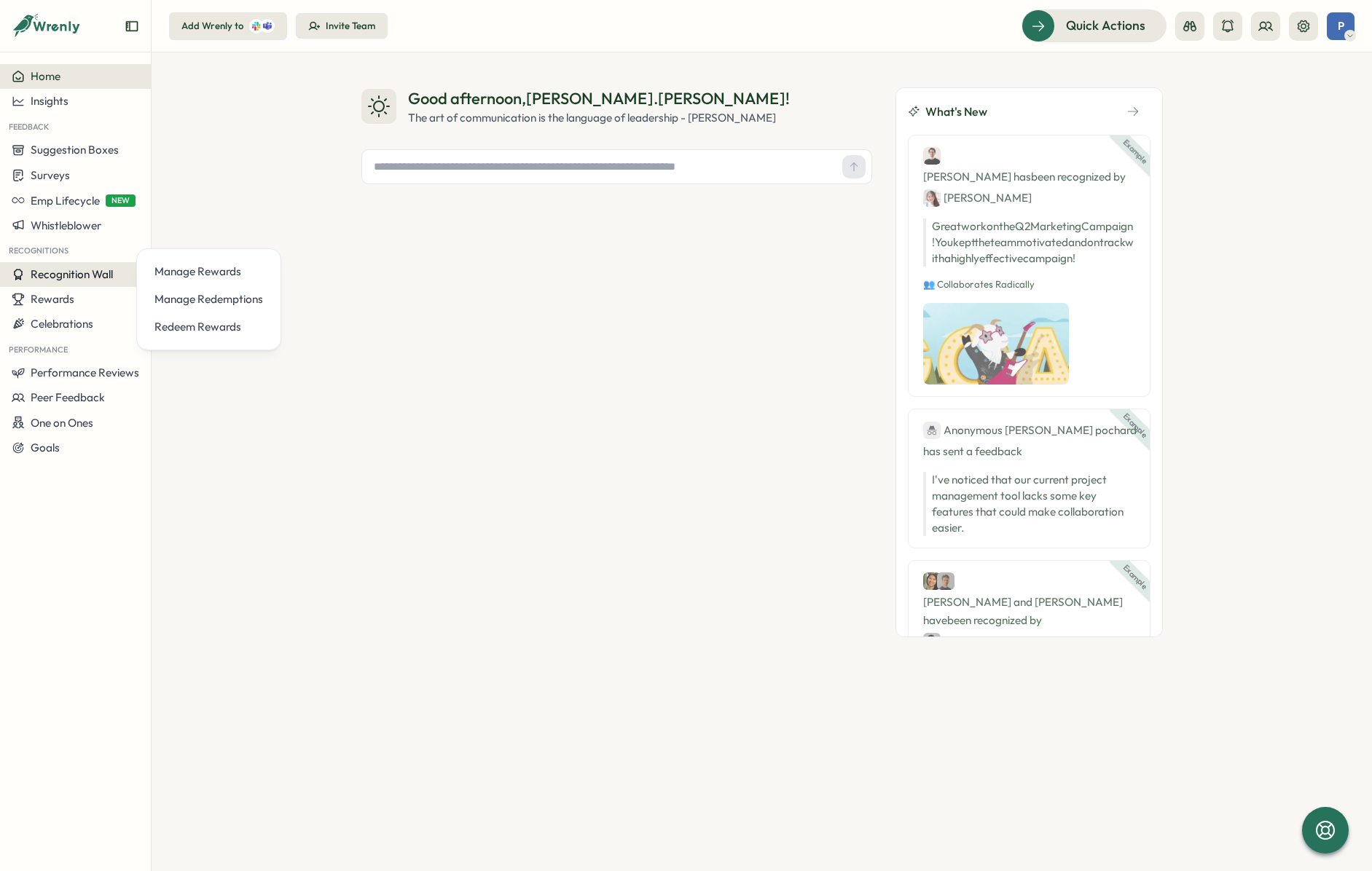
click at [67, 275] on span "Recognition Wall" at bounding box center [71, 274] width 82 height 14
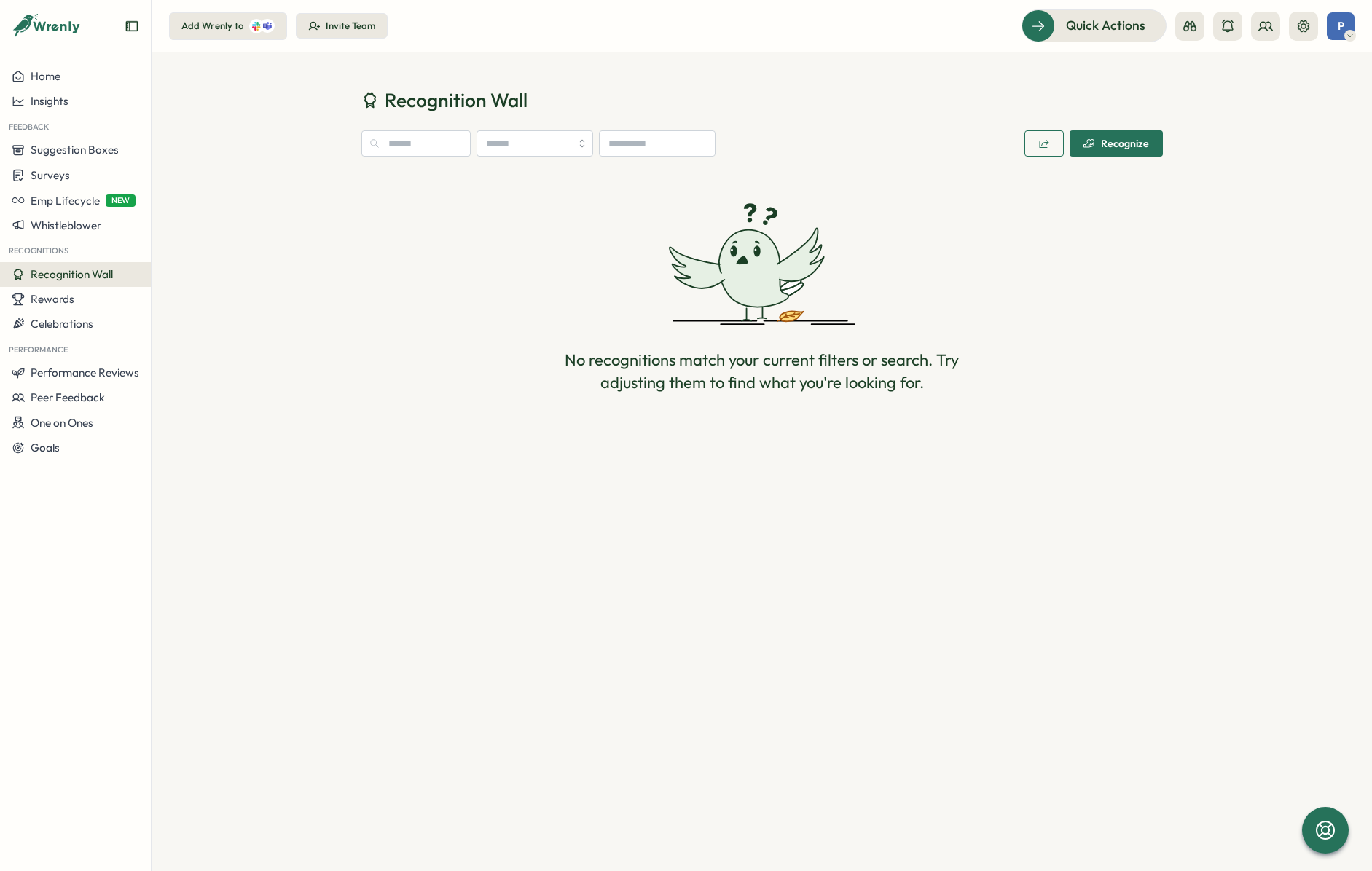
click at [341, 23] on div "Invite Team" at bounding box center [350, 26] width 50 height 13
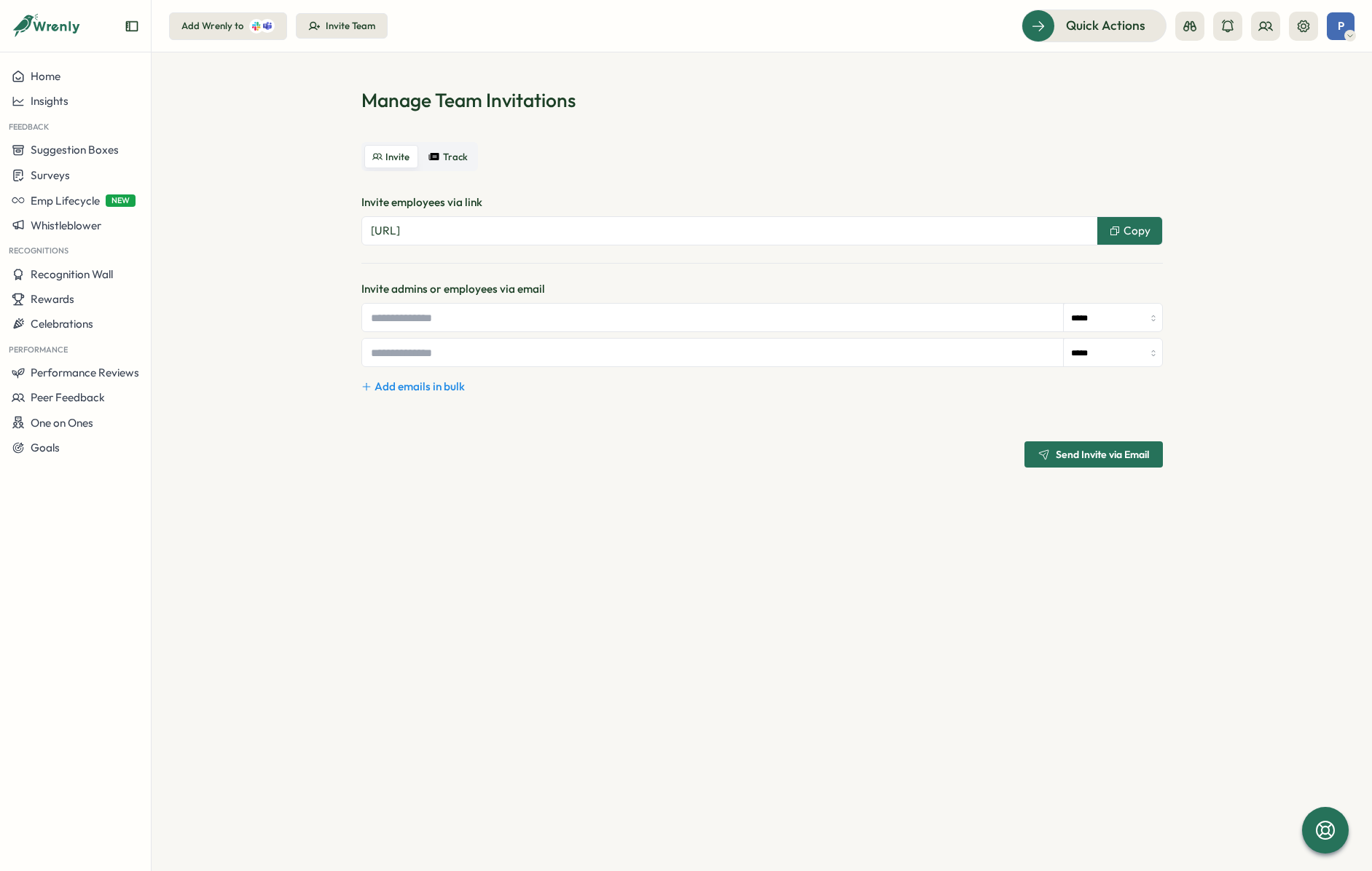
click at [137, 26] on icon "Expand sidebar" at bounding box center [132, 26] width 11 height 10
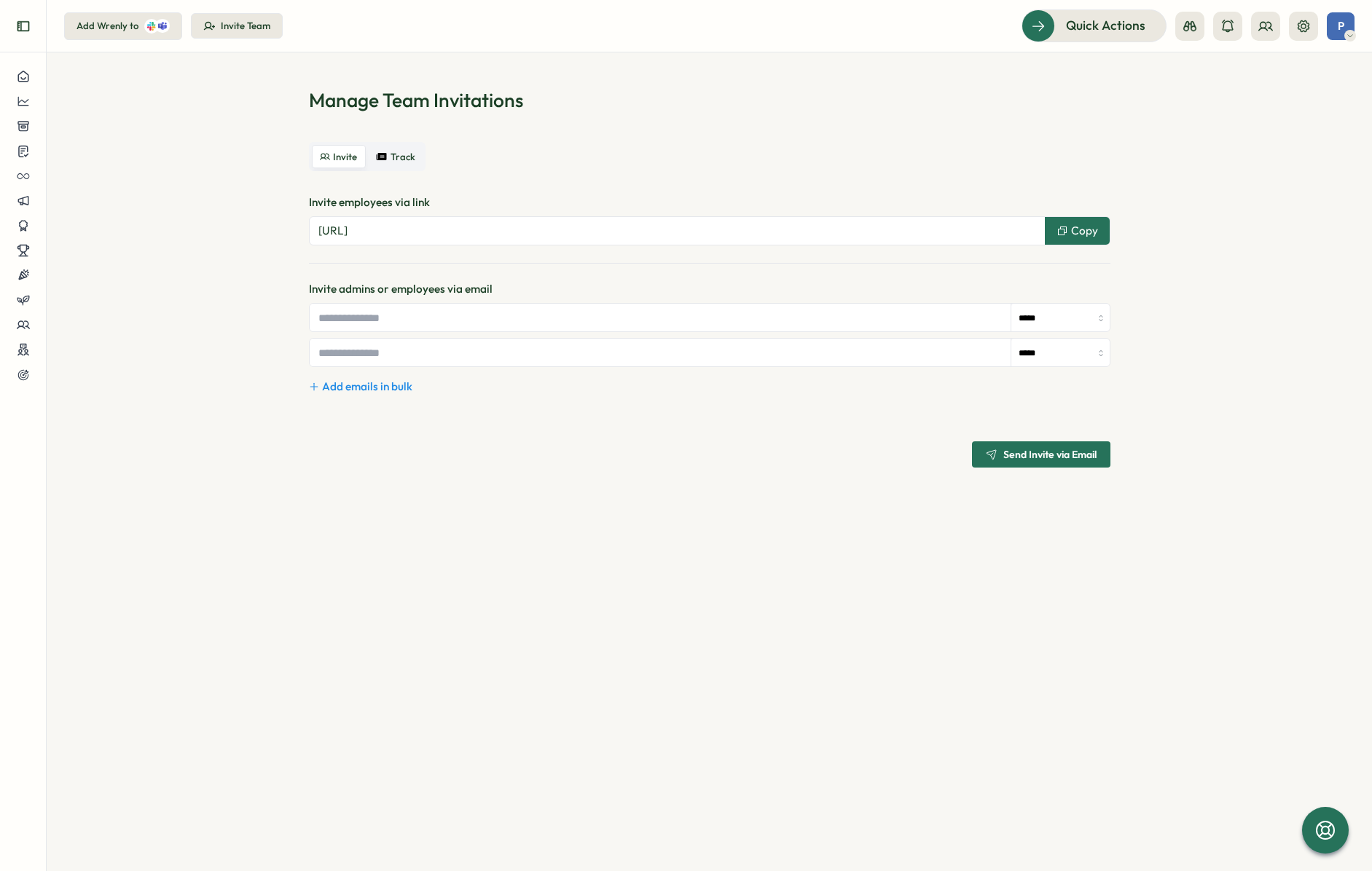
click at [23, 35] on button "Expand sidebar" at bounding box center [23, 26] width 29 height 29
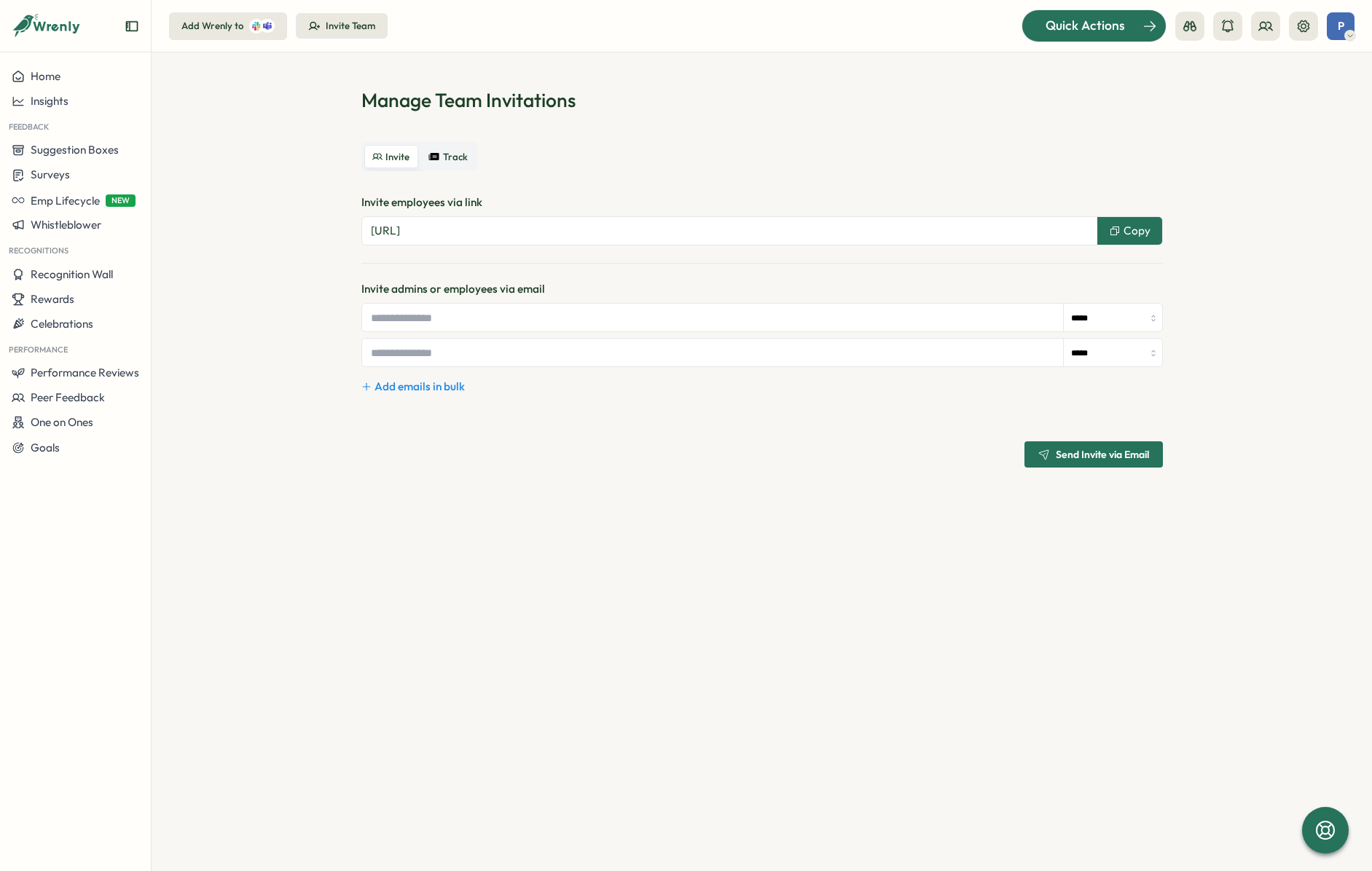
click at [1040, 28] on div "Quick Actions" at bounding box center [1085, 25] width 132 height 19
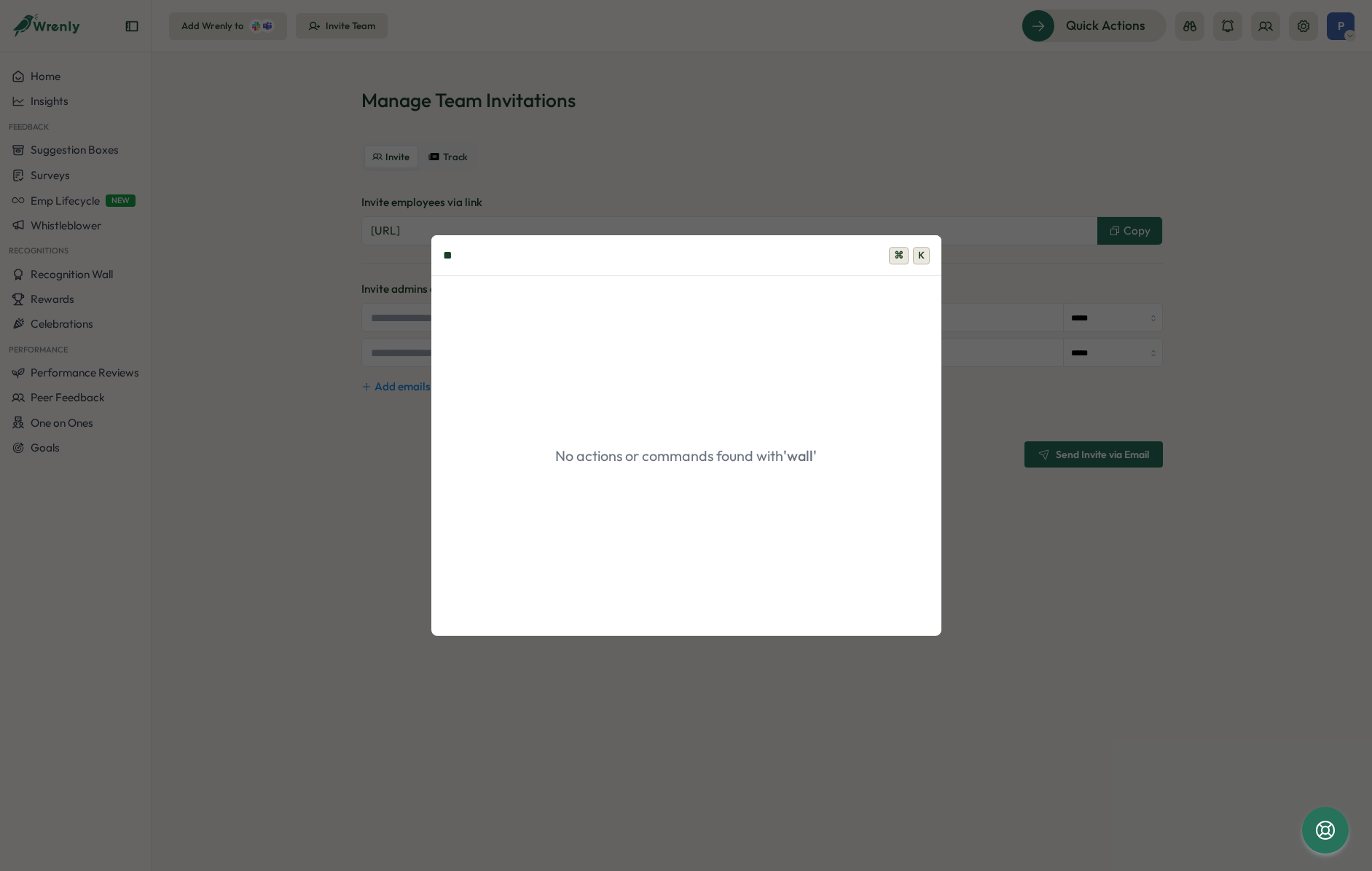
type input "*"
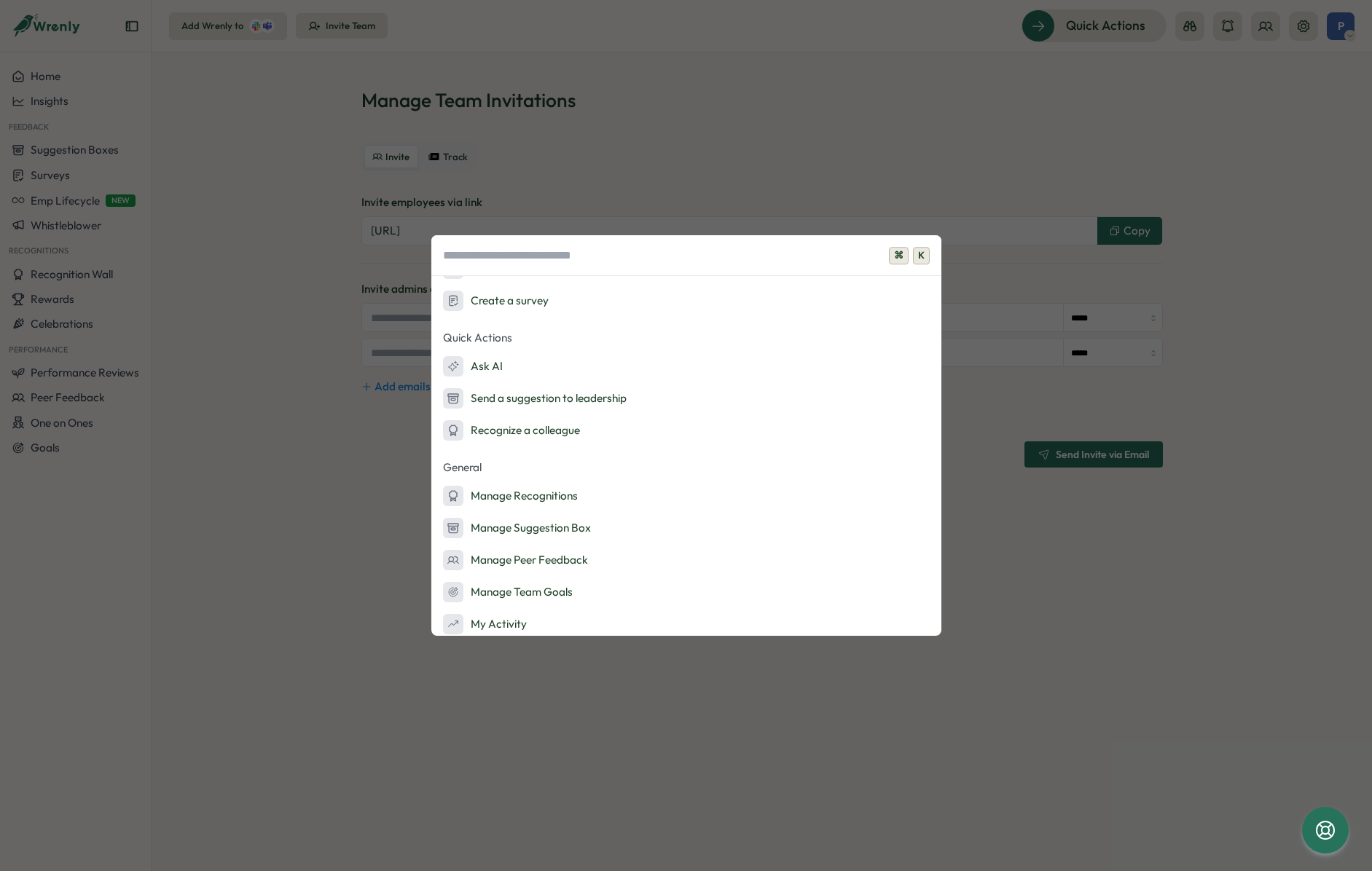
scroll to position [10, 0]
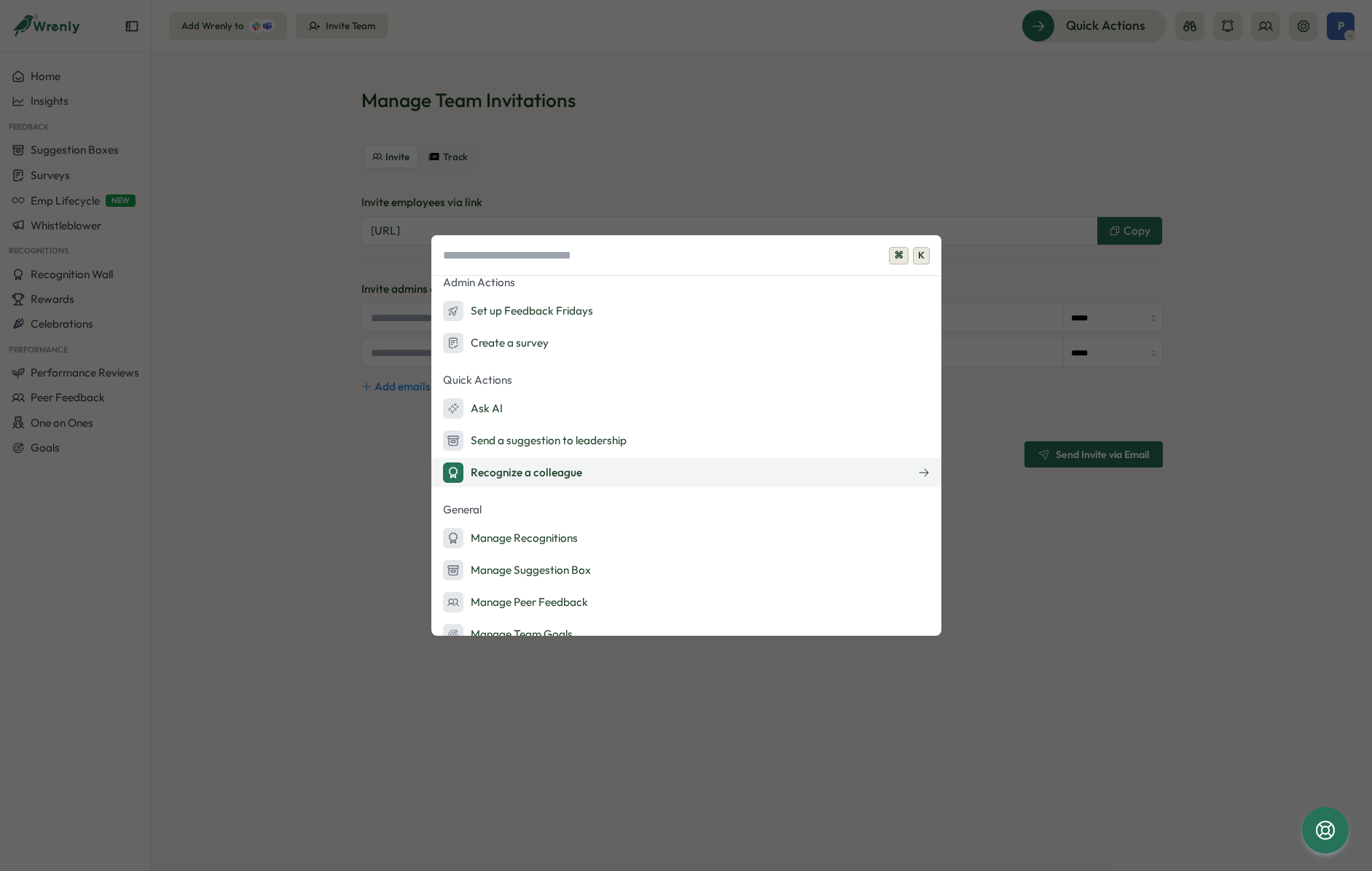
click at [923, 470] on icon at bounding box center [923, 473] width 9 height 8
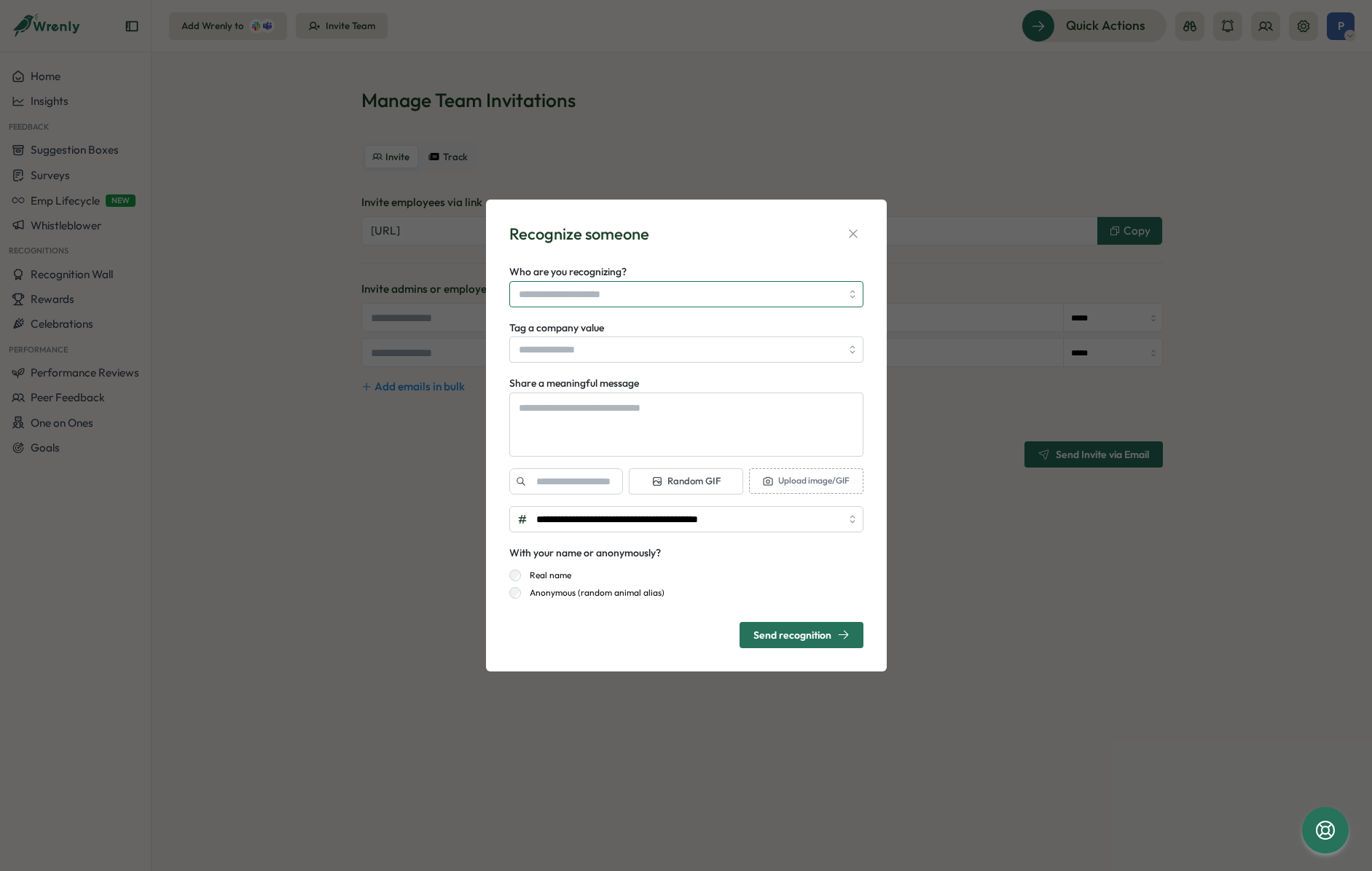
click at [853, 295] on div at bounding box center [686, 294] width 354 height 26
type textarea "*"
click at [838, 352] on input "Tag a company value" at bounding box center [686, 349] width 354 height 26
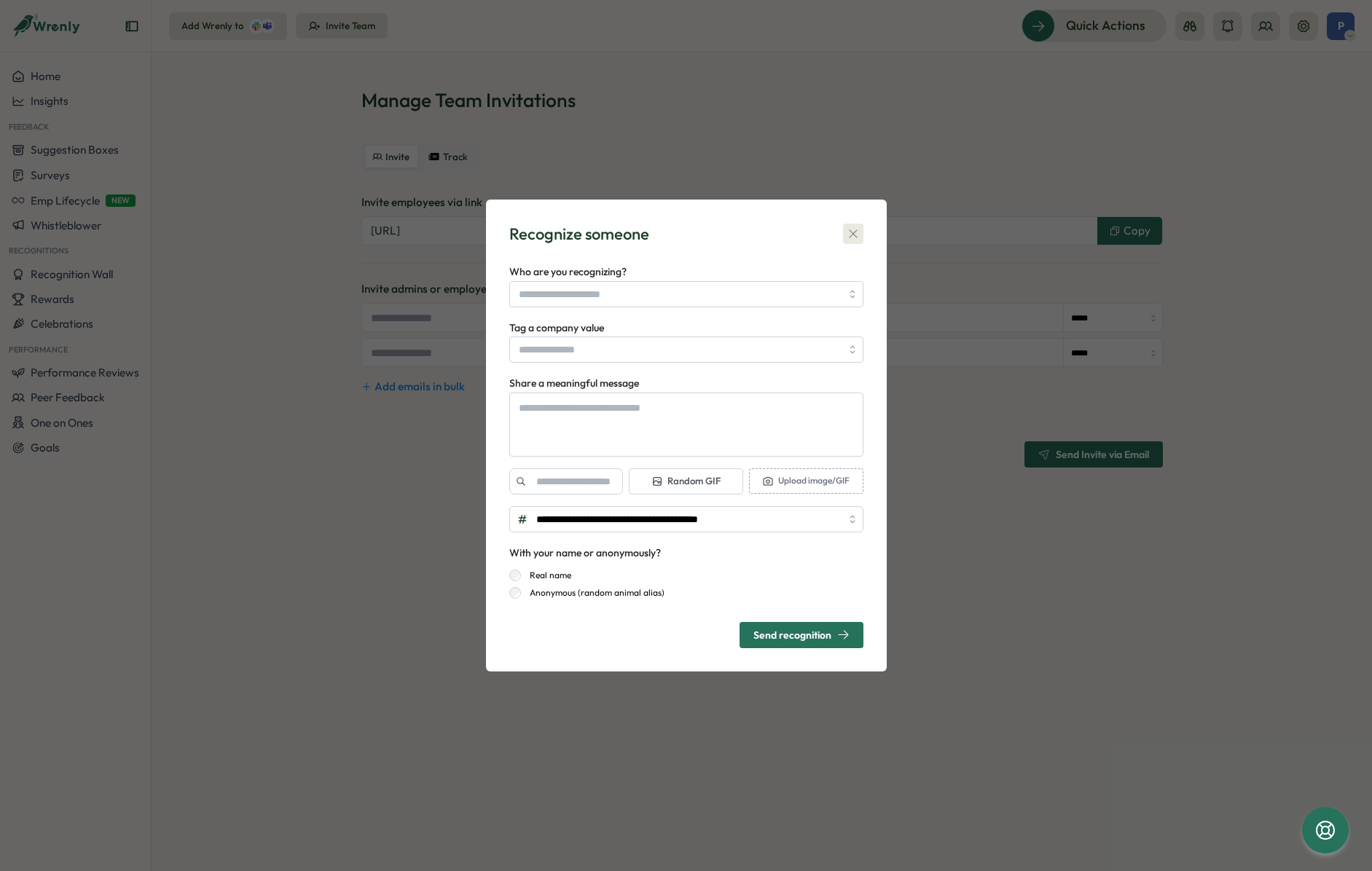
click at [862, 230] on button "button" at bounding box center [853, 234] width 21 height 21
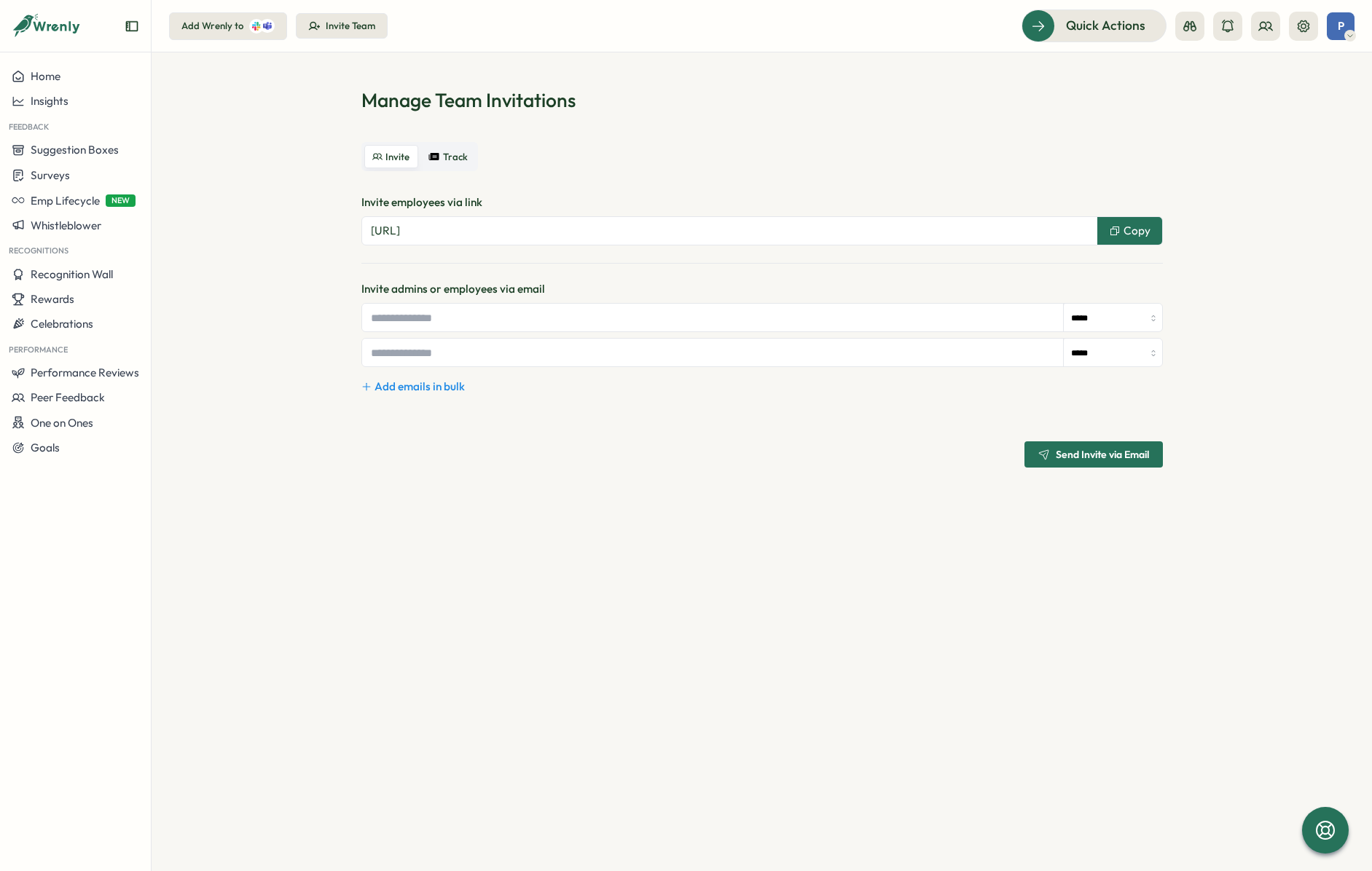
click at [195, 490] on section "Manage Team Invitations Invite Track Invite employees via link [URL] Copy Invit…" at bounding box center [761, 461] width 1220 height 819
